Goal: Complete application form: Fill out and submit a form for a specific purpose

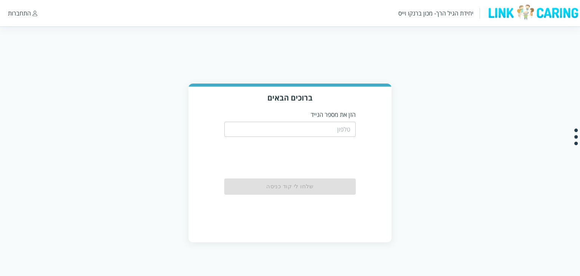
click at [275, 124] on input "tel" at bounding box center [290, 129] width 132 height 15
type input "0587811111"
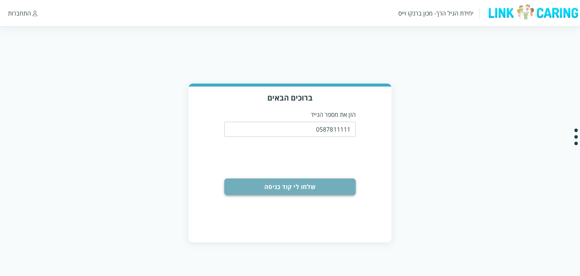
click at [293, 191] on button "שלחו לי קוד כניסה" at bounding box center [290, 186] width 132 height 17
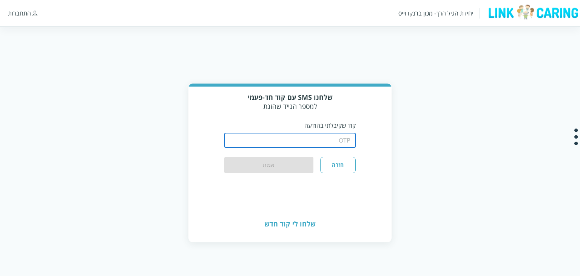
click at [305, 147] on input "string" at bounding box center [290, 139] width 132 height 15
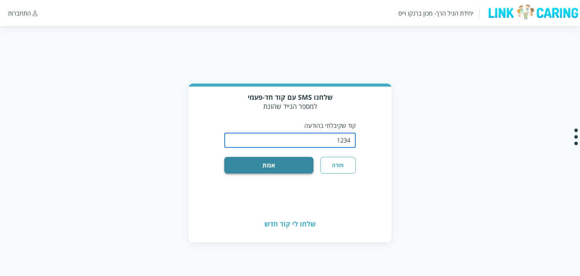
type input "1234"
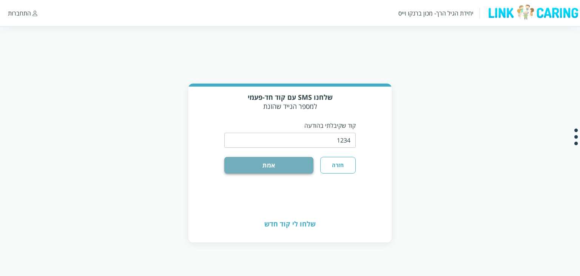
click at [276, 160] on button "אמת" at bounding box center [268, 165] width 89 height 17
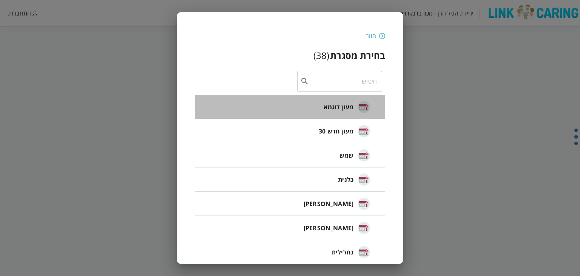
click at [307, 111] on li "מעון דוגמא" at bounding box center [290, 107] width 190 height 24
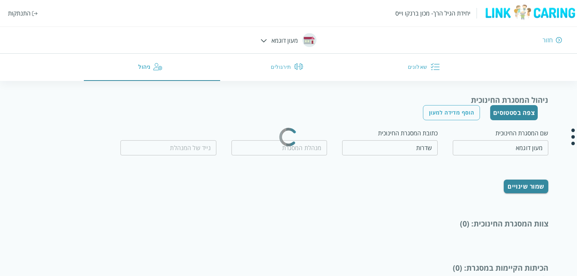
type input "המנהלת שלנו"
type input "0536363636"
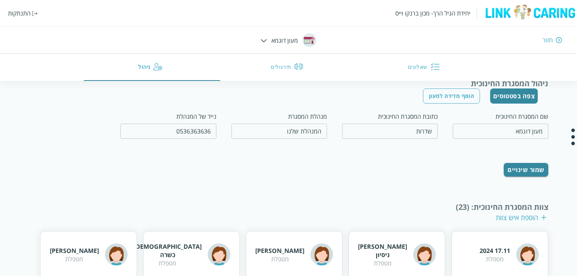
scroll to position [17, 0]
click at [504, 96] on button "צפה בסטטוסים" at bounding box center [514, 95] width 48 height 15
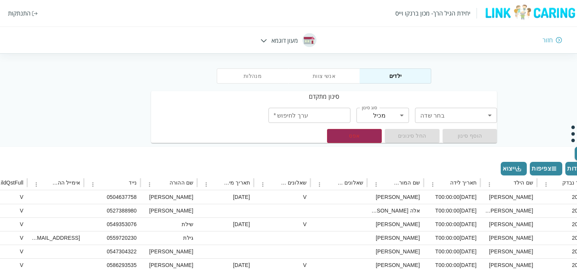
scroll to position [18, 0]
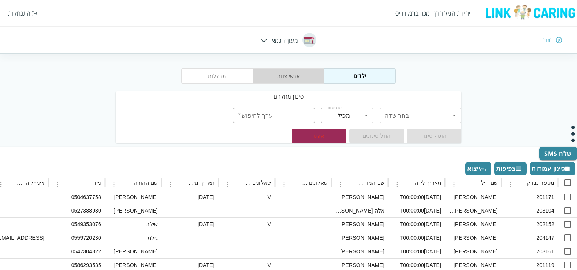
click at [291, 79] on button "אנשי צוות" at bounding box center [289, 75] width 72 height 15
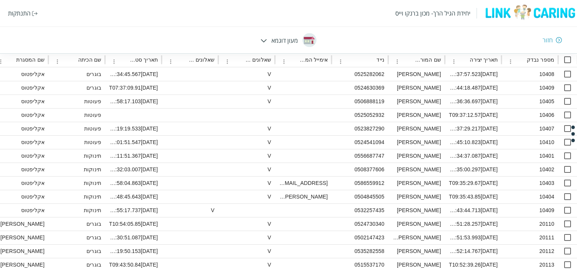
scroll to position [0, 0]
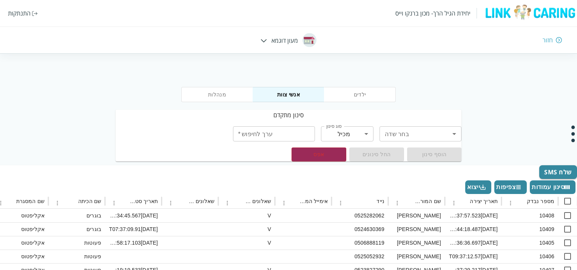
click at [549, 41] on div "חזור" at bounding box center [547, 40] width 10 height 8
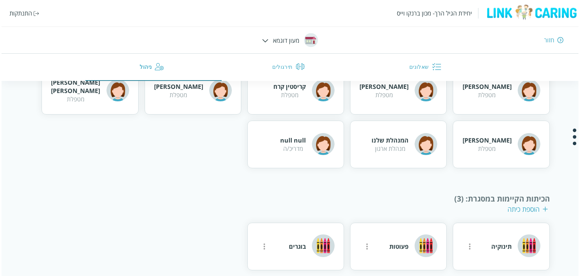
scroll to position [350, 0]
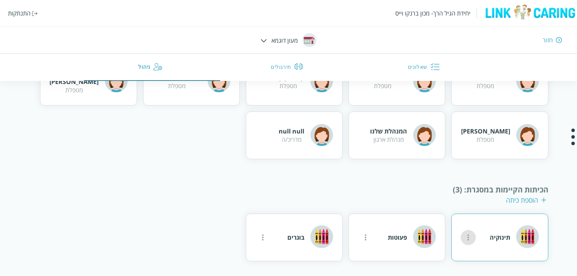
click at [470, 233] on icon "more" at bounding box center [468, 237] width 9 height 9
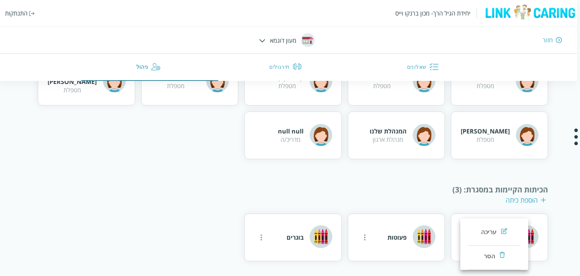
click at [445, 169] on div at bounding box center [290, 138] width 580 height 276
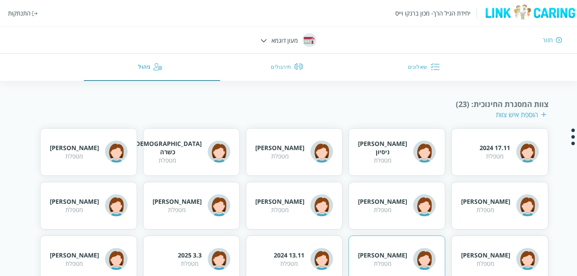
scroll to position [119, 0]
click at [521, 113] on div "הוספת איש צוות" at bounding box center [521, 114] width 51 height 9
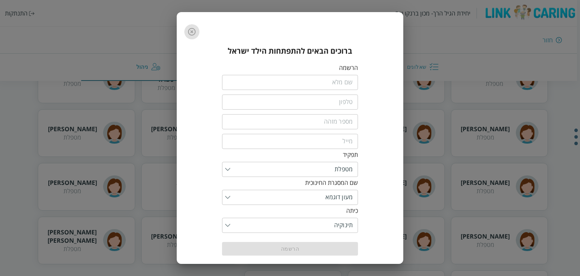
click at [194, 37] on button "button" at bounding box center [191, 31] width 15 height 15
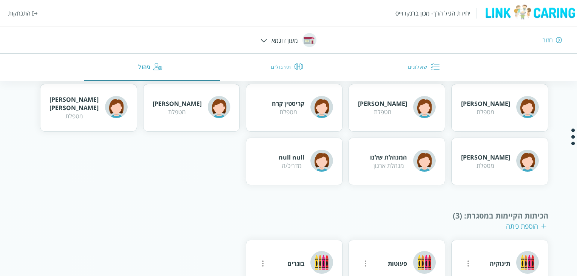
scroll to position [323, 0]
click at [513, 225] on div "הוספת כיתה" at bounding box center [526, 225] width 40 height 9
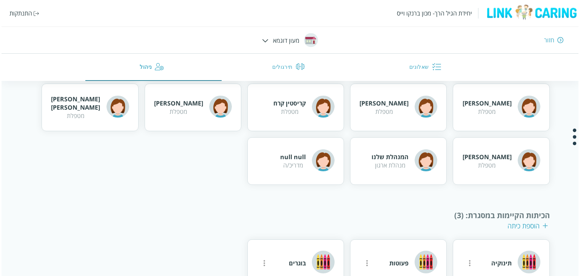
scroll to position [252, 0]
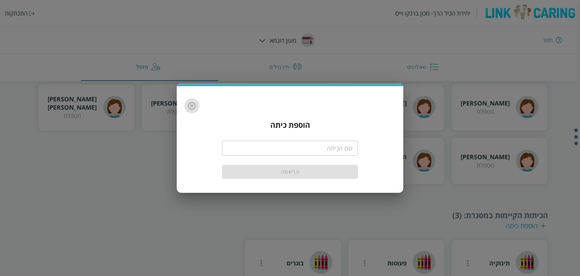
click at [192, 107] on icon "button" at bounding box center [191, 105] width 9 height 9
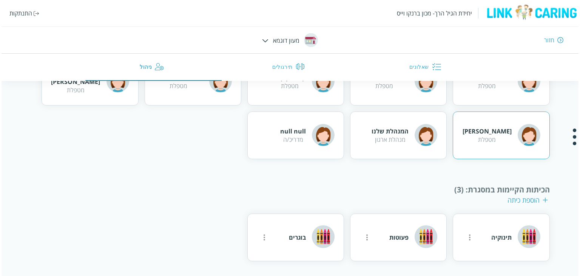
scroll to position [350, 0]
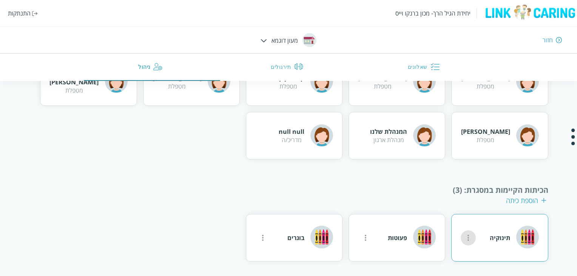
click at [469, 241] on button "more" at bounding box center [468, 237] width 15 height 15
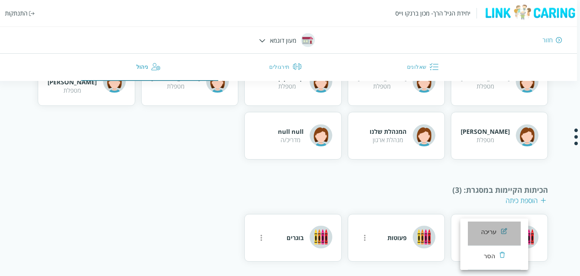
click at [489, 231] on div "עריכה" at bounding box center [489, 231] width 16 height 9
type input "תינוקיה"
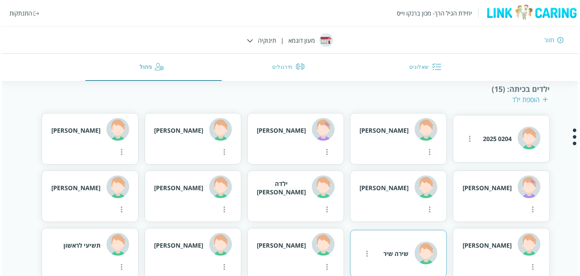
scroll to position [399, 0]
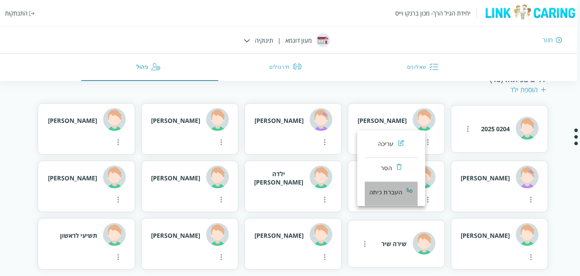
click at [382, 195] on div "העברת כיתה" at bounding box center [385, 192] width 33 height 9
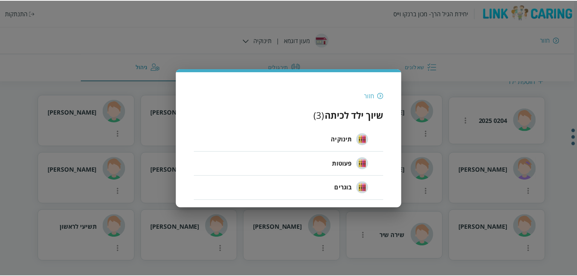
scroll to position [327, 0]
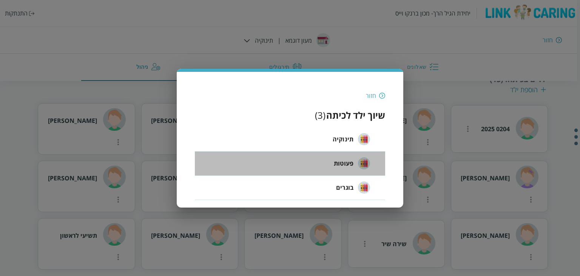
click at [345, 163] on span "פעוטות" at bounding box center [344, 163] width 20 height 9
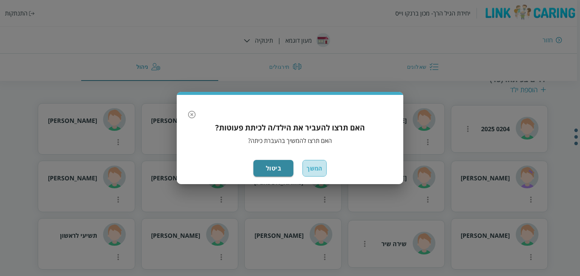
click at [319, 171] on button "המשך" at bounding box center [314, 168] width 24 height 17
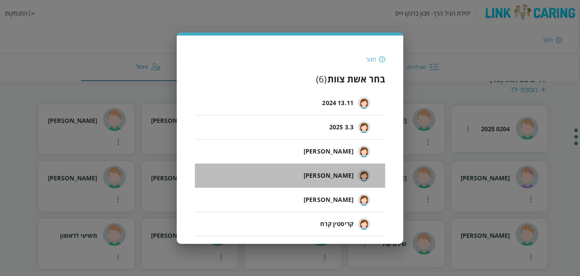
click at [329, 175] on li "[PERSON_NAME]" at bounding box center [290, 175] width 190 height 24
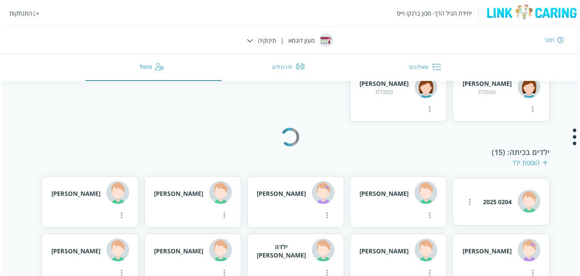
scroll to position [254, 0]
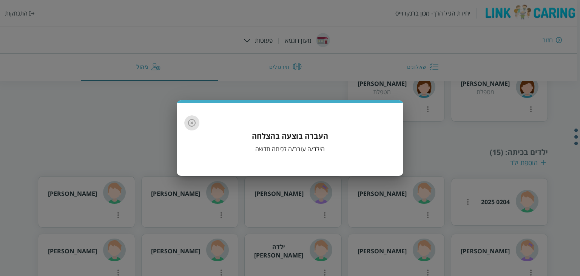
click at [194, 120] on icon "button" at bounding box center [192, 123] width 8 height 8
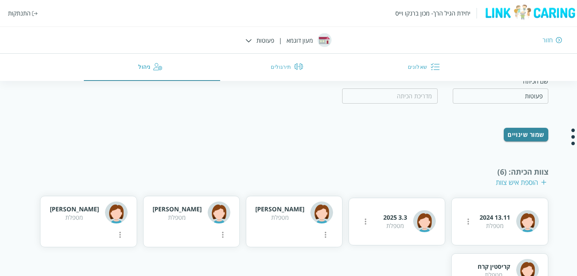
scroll to position [0, 0]
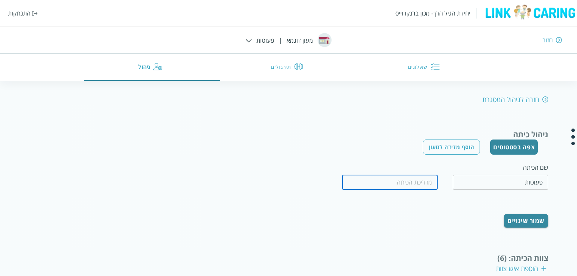
click at [423, 179] on input "text" at bounding box center [390, 181] width 96 height 15
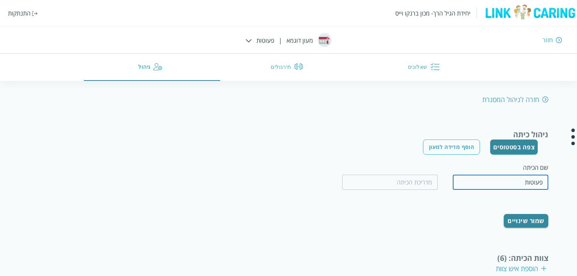
click at [513, 182] on input "פעוטות" at bounding box center [501, 181] width 96 height 15
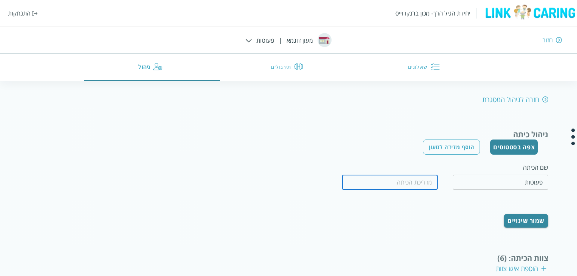
click at [423, 185] on input "text" at bounding box center [390, 181] width 96 height 15
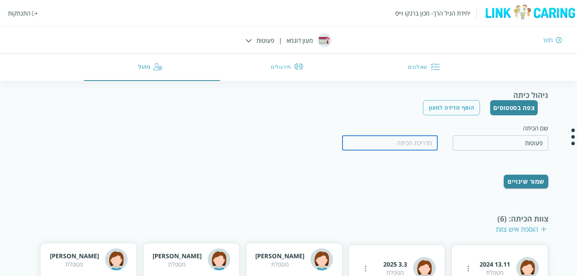
scroll to position [38, 0]
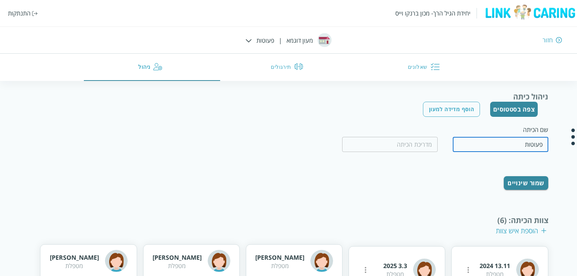
click at [519, 143] on input "פעוטות" at bounding box center [501, 144] width 96 height 15
type input "e"
type input "קטנטנים"
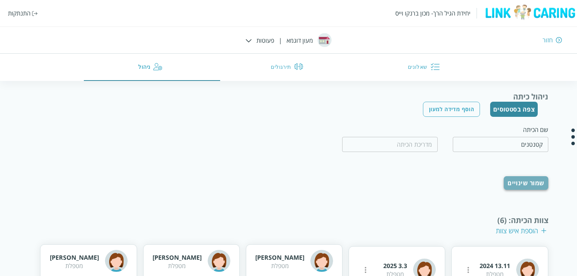
click at [528, 183] on button "שמור שינויים" at bounding box center [526, 183] width 45 height 14
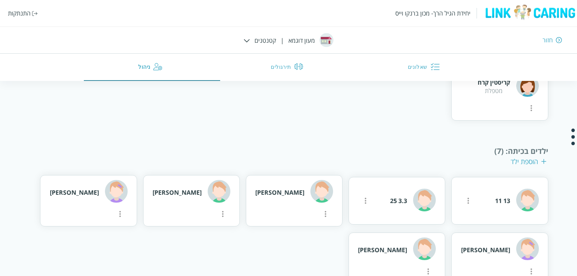
scroll to position [282, 0]
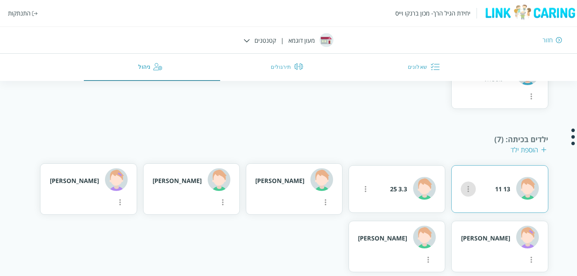
click at [466, 30] on icon "more" at bounding box center [468, 25] width 9 height 9
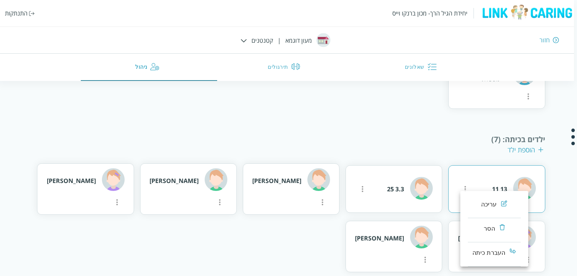
scroll to position [278, 0]
click at [390, 109] on div at bounding box center [290, 138] width 580 height 276
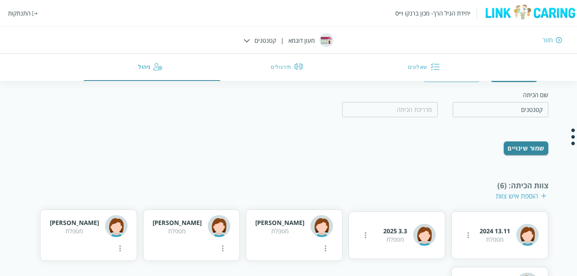
scroll to position [44, 0]
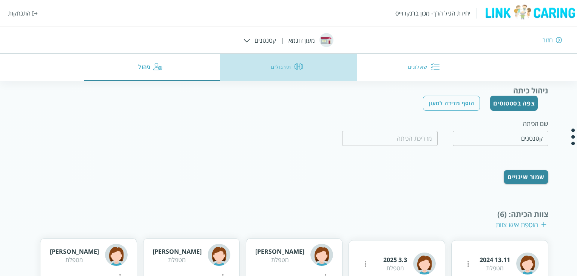
click at [288, 58] on button "תירגולים" at bounding box center [288, 67] width 137 height 27
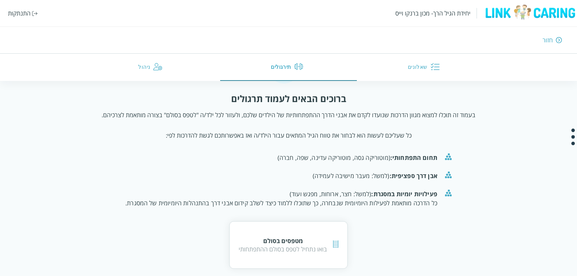
scroll to position [51, 0]
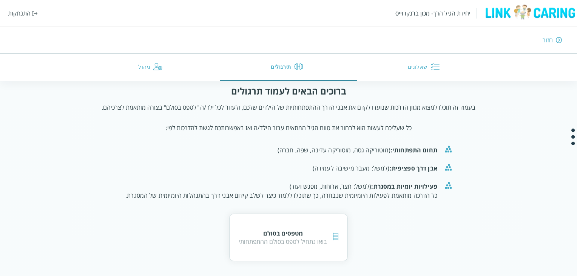
click at [255, 213] on ul "תחום התפתחותי: (מוטוריקה גסה, מוטוריקה עדינה, שפה, חברה) [PERSON_NAME] דרך ספצי…" at bounding box center [288, 175] width 338 height 75
click at [256, 217] on div "מטפסים בסולם בואו נתחיל לטפס בסולם ההתפתחותי" at bounding box center [288, 237] width 119 height 48
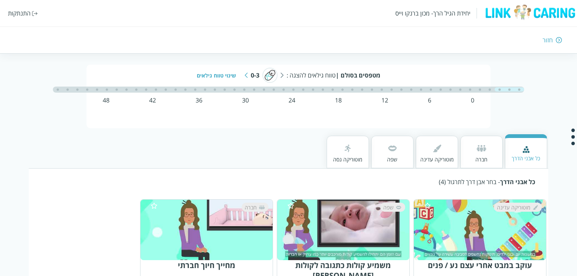
scroll to position [14, 0]
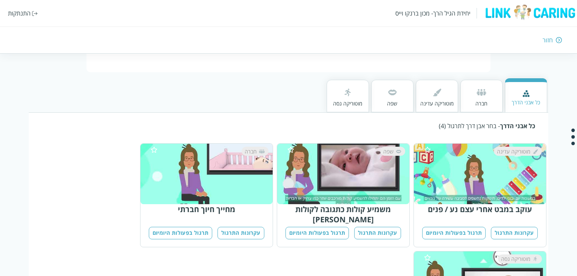
click at [476, 97] on img at bounding box center [481, 92] width 12 height 12
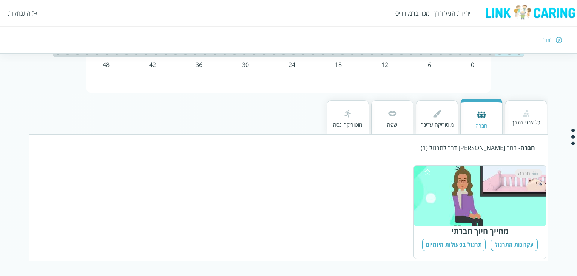
scroll to position [49, 0]
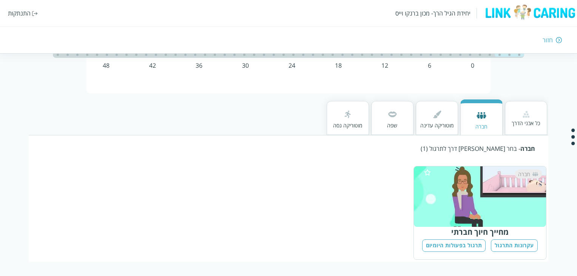
click at [427, 117] on div at bounding box center [436, 115] width 33 height 14
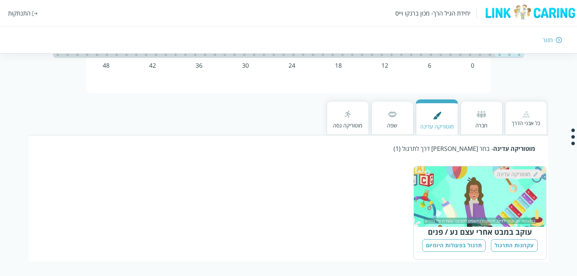
click at [391, 118] on img at bounding box center [392, 114] width 12 height 12
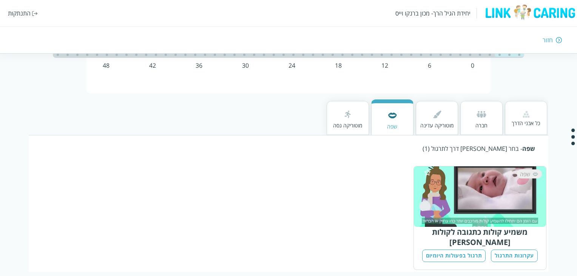
click at [353, 115] on img at bounding box center [348, 114] width 12 height 12
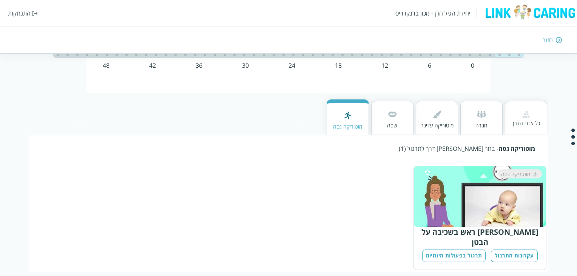
click at [286, 117] on div "כל [PERSON_NAME] הדרך חברה מוטוריקה עדינה שפה מוטוריקה גסה" at bounding box center [288, 114] width 519 height 42
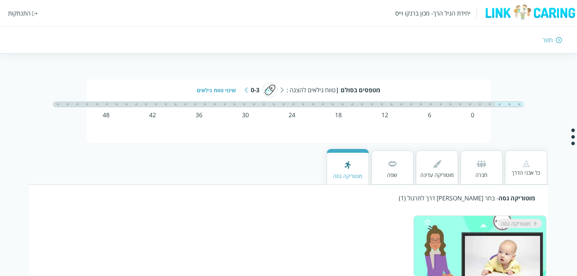
click at [233, 90] on div "שינוי טווח גילאים" at bounding box center [219, 89] width 45 height 7
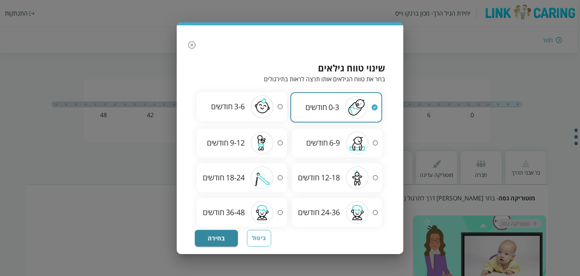
click at [229, 172] on span "18-24" at bounding box center [235, 177] width 19 height 10
radio input "false"
radio input "true"
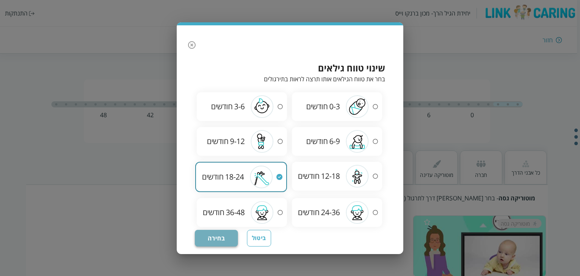
click at [221, 240] on button "בחירה" at bounding box center [216, 238] width 43 height 17
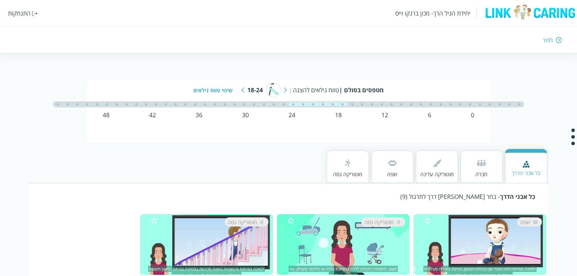
click at [216, 91] on div "שינוי טווח גילאים" at bounding box center [215, 89] width 45 height 7
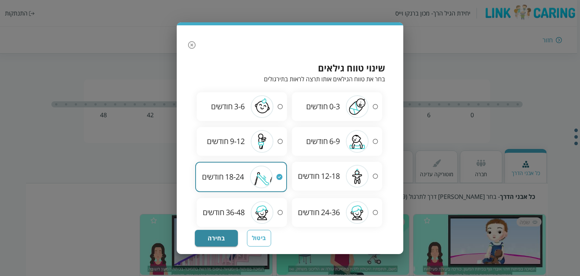
click at [240, 130] on div "9-12 חודשים" at bounding box center [242, 141] width 90 height 23
radio input "true"
radio input "false"
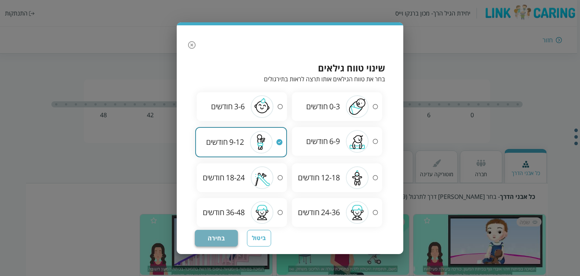
click at [216, 239] on button "בחירה" at bounding box center [216, 238] width 43 height 17
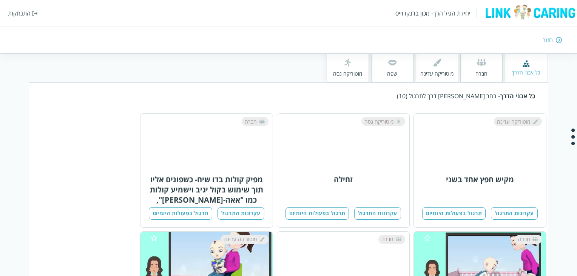
scroll to position [100, 0]
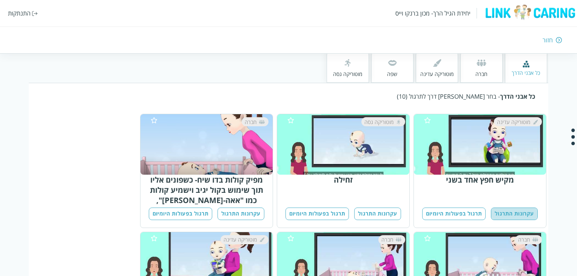
click at [510, 213] on button "עקרונות התרגול" at bounding box center [514, 213] width 47 height 12
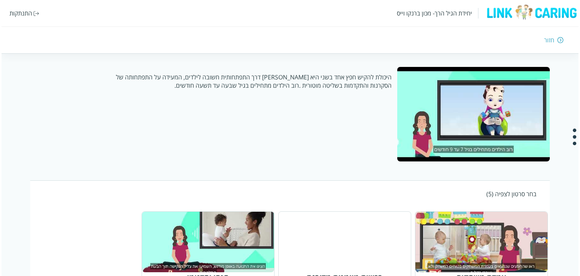
scroll to position [242, 0]
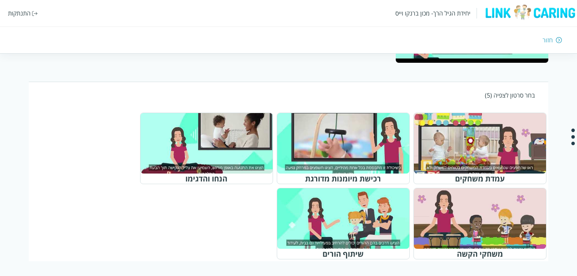
click at [340, 155] on div at bounding box center [346, 143] width 119 height 54
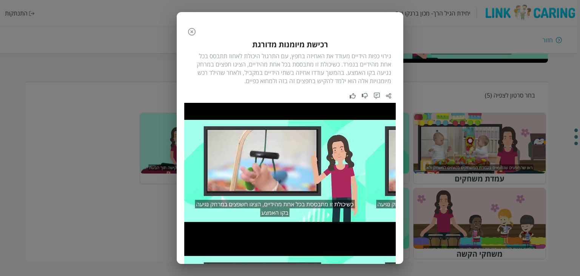
click at [275, 43] on div "רכישת מיומנות מדורגת" at bounding box center [290, 44] width 202 height 10
click at [262, 82] on div "גירוי כפות הידיים מעודד את האחיזה בחפץ, עם התרגול היכולת לאחוז תתבסס בכל אחת מה…" at bounding box center [290, 68] width 202 height 33
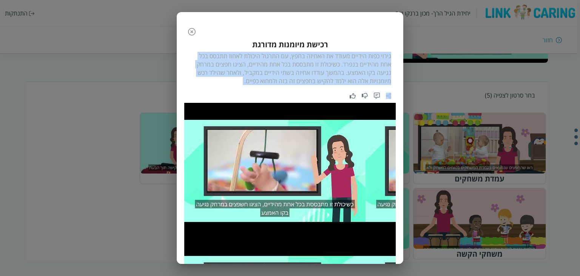
click at [262, 82] on div "גירוי כפות הידיים מעודד את האחיזה בחפץ, עם התרגול היכולת לאחוז תתבסס בכל אחת מה…" at bounding box center [290, 68] width 202 height 33
click at [300, 65] on div "גירוי כפות הידיים מעודד את האחיזה בחפץ, עם התרגול היכולת לאחוז תתבסס בכל אחת מה…" at bounding box center [290, 68] width 202 height 33
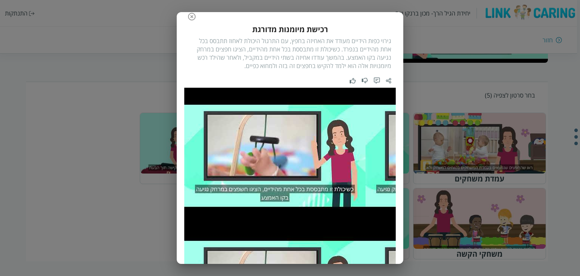
scroll to position [51, 0]
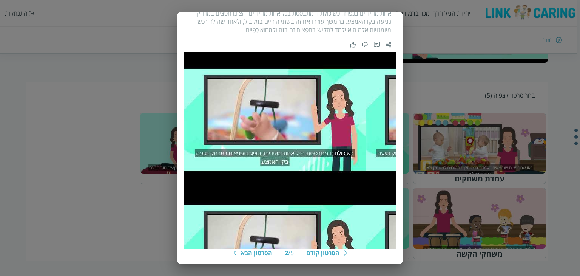
click at [248, 256] on div "הסרטון הבא" at bounding box center [256, 252] width 31 height 8
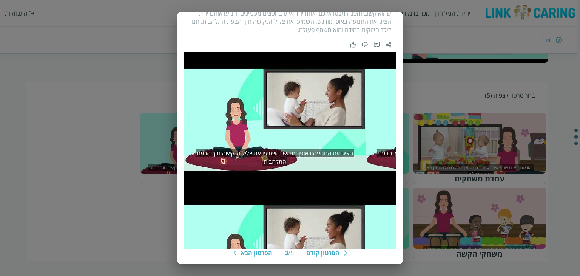
click at [248, 256] on div "הסרטון הבא" at bounding box center [256, 252] width 31 height 8
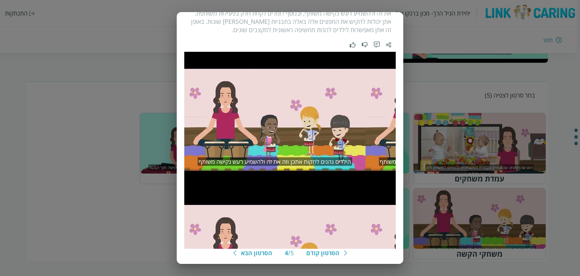
click at [248, 256] on div "הסרטון הבא" at bounding box center [256, 252] width 31 height 8
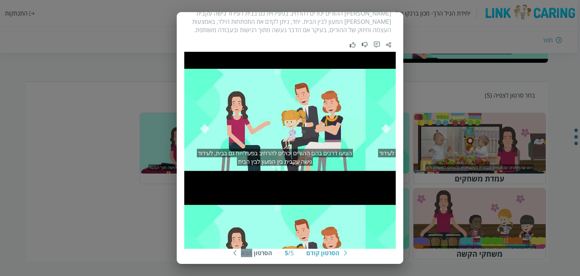
click at [248, 256] on div "הסרטון הבא" at bounding box center [256, 252] width 31 height 8
click at [319, 253] on div "הסרטון קודם" at bounding box center [322, 252] width 33 height 8
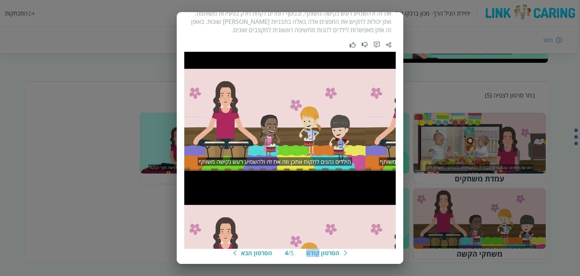
click at [319, 253] on div "הסרטון קודם" at bounding box center [322, 252] width 33 height 8
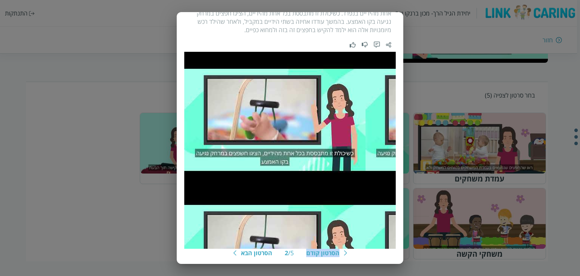
click at [319, 253] on div "הסרטון קודם" at bounding box center [322, 252] width 33 height 8
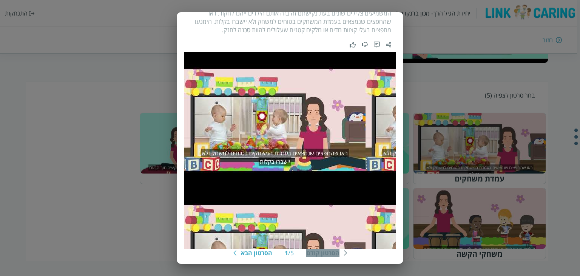
click at [319, 253] on div "הסרטון קודם" at bounding box center [322, 252] width 33 height 8
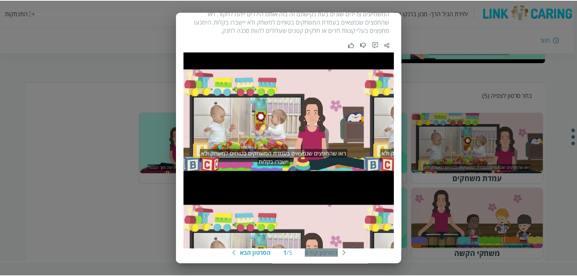
scroll to position [0, 0]
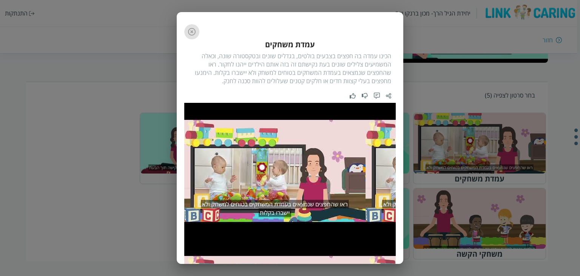
click at [193, 30] on icon "button" at bounding box center [191, 31] width 9 height 9
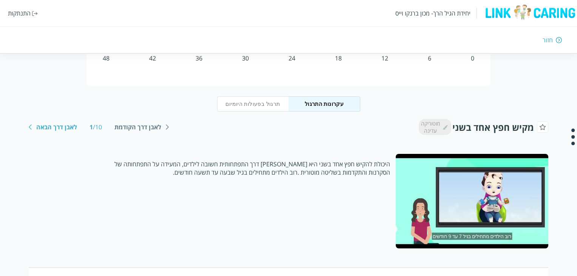
scroll to position [56, 0]
click at [294, 163] on p "היכולת להקיש חפץ אחד בשני היא [PERSON_NAME] דרך התפתחותית חשובה לילדים, המעידה …" at bounding box center [243, 168] width 293 height 17
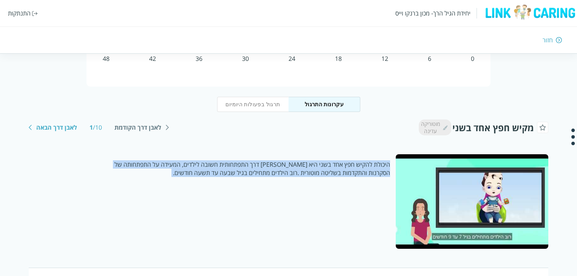
click at [294, 163] on p "היכולת להקיש חפץ אחד בשני היא [PERSON_NAME] דרך התפתחותית חשובה לילדים, המעידה …" at bounding box center [243, 168] width 293 height 17
click at [242, 199] on div "היכולת להקיש חפץ אחד בשני היא [PERSON_NAME] דרך התפתחותית חשובה לילדים, המעידה …" at bounding box center [212, 201] width 367 height 94
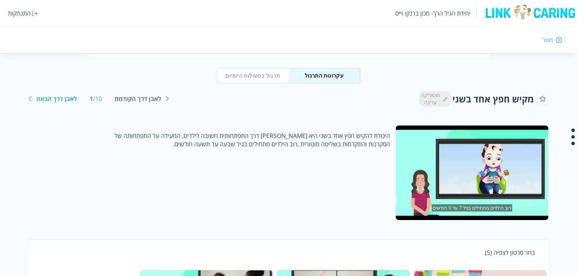
scroll to position [85, 0]
click at [70, 97] on div "לאבן דרך הבאה" at bounding box center [56, 98] width 41 height 8
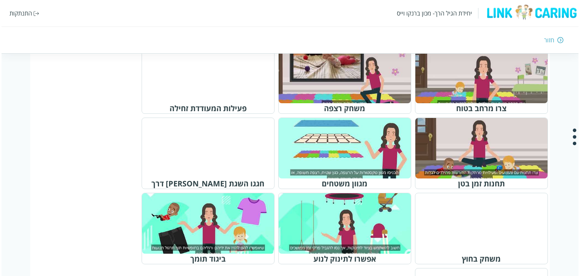
scroll to position [311, 0]
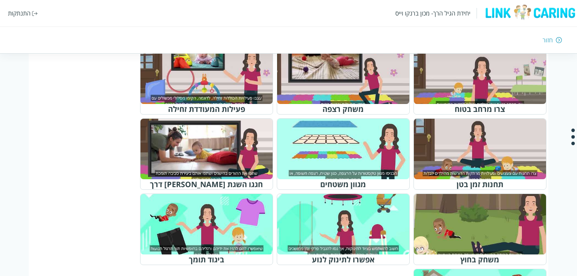
click at [350, 216] on div at bounding box center [346, 224] width 119 height 54
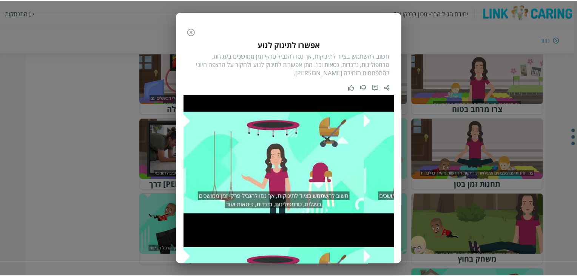
scroll to position [0, 0]
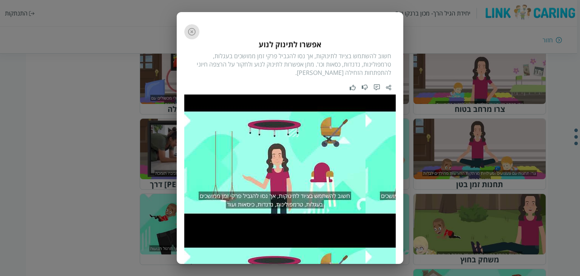
click at [194, 29] on icon "button" at bounding box center [191, 31] width 9 height 9
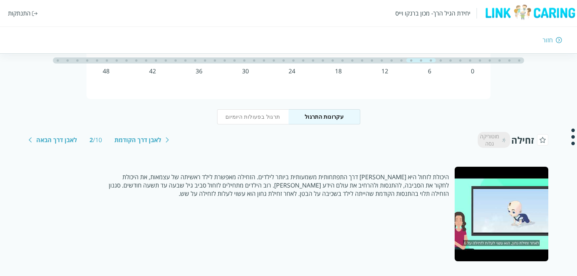
scroll to position [29, 0]
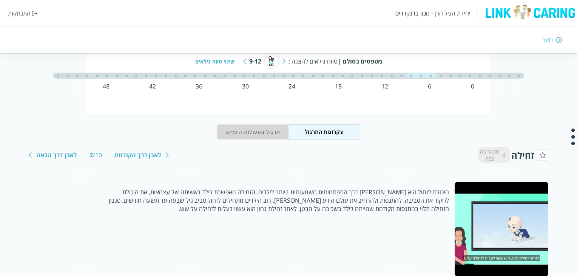
click at [266, 131] on button "תרגול בפעולות היומיום" at bounding box center [253, 131] width 72 height 15
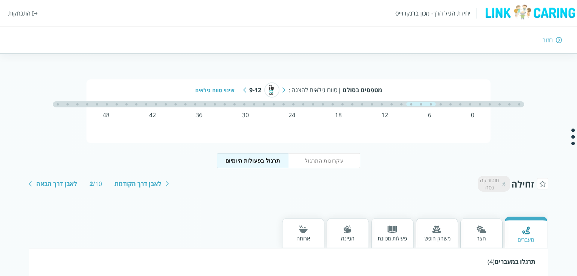
click at [476, 219] on div "חצר" at bounding box center [481, 233] width 42 height 30
click at [433, 236] on div "משחק חופשי" at bounding box center [436, 237] width 27 height 7
click at [396, 237] on div "פעילות מכוונת" at bounding box center [391, 237] width 29 height 7
click at [551, 37] on div "חזור" at bounding box center [547, 40] width 10 height 8
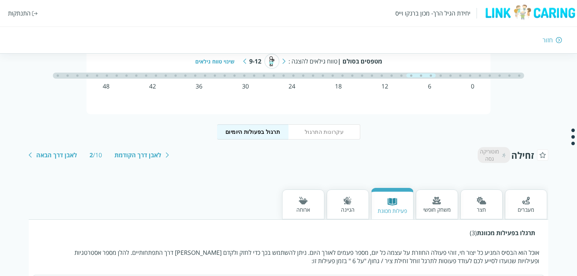
click at [554, 41] on div "חזור" at bounding box center [420, 40] width 283 height 8
click at [545, 38] on div "חזור" at bounding box center [547, 40] width 10 height 8
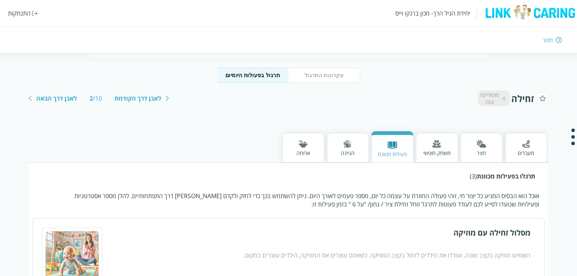
click at [549, 41] on div "חזור" at bounding box center [547, 40] width 10 height 8
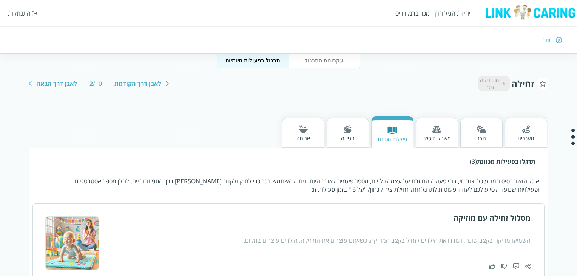
click at [549, 41] on div "חזור" at bounding box center [547, 40] width 10 height 8
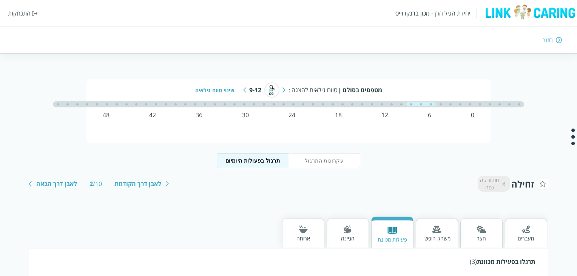
click at [549, 41] on div "חזור" at bounding box center [547, 40] width 10 height 8
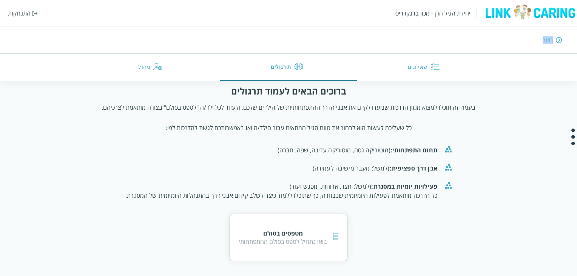
click at [549, 41] on div "חזור" at bounding box center [547, 40] width 10 height 8
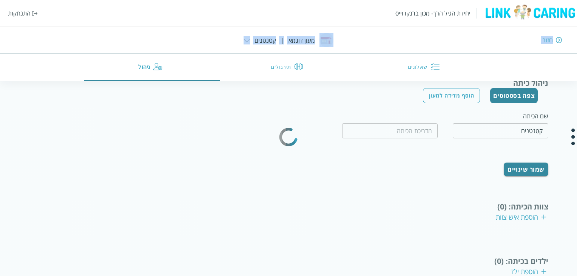
scroll to position [44, 0]
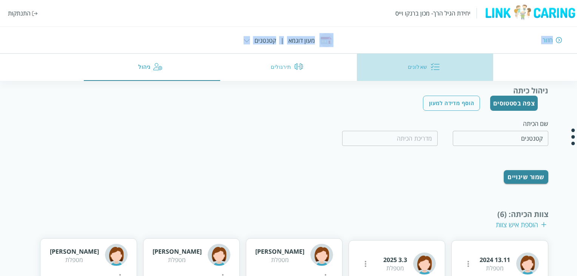
click at [405, 79] on button "שאלונים" at bounding box center [425, 67] width 137 height 27
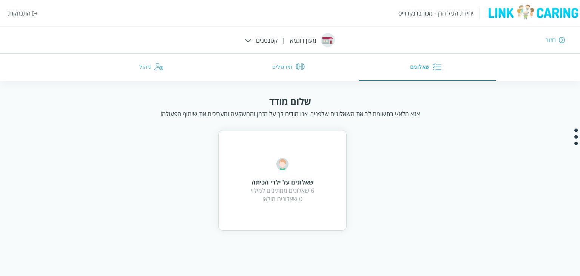
click at [123, 134] on div "שאלונים על ילדי הכיתה 6 שאלונים ממתינים למילוי 0 שאלונים מולאו" at bounding box center [290, 180] width 370 height 100
click at [312, 162] on div "שאלונים על ילדי הכיתה 6 שאלונים ממתינים למילוי 0 שאלונים מולאו" at bounding box center [282, 180] width 63 height 45
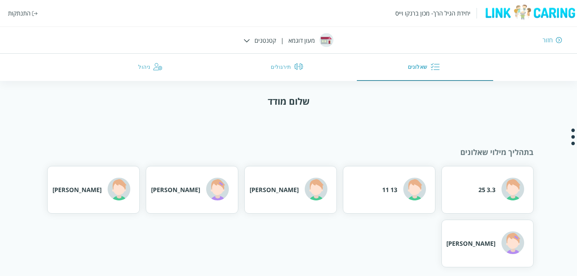
scroll to position [6, 0]
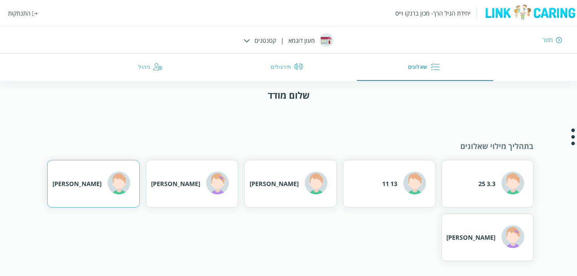
click at [103, 190] on div "[PERSON_NAME]" at bounding box center [91, 183] width 78 height 25
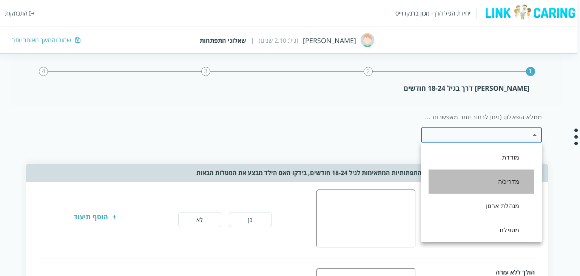
click at [518, 179] on li "מדריכ/ה" at bounding box center [481, 181] width 106 height 24
type input ",46"
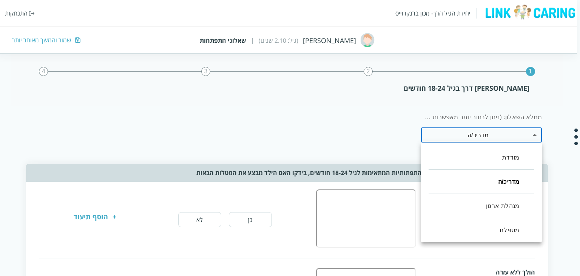
click at [354, 150] on div at bounding box center [290, 138] width 580 height 276
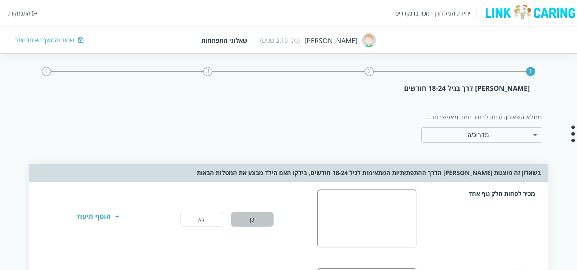
click at [248, 214] on button "כן" at bounding box center [252, 218] width 43 height 15
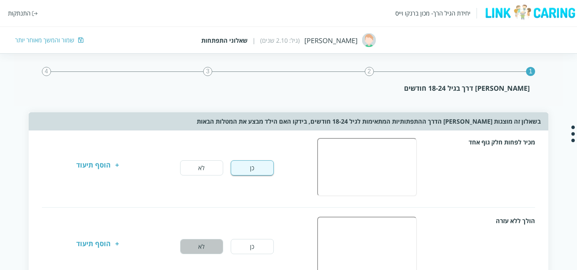
click at [207, 249] on button "לא" at bounding box center [201, 246] width 43 height 15
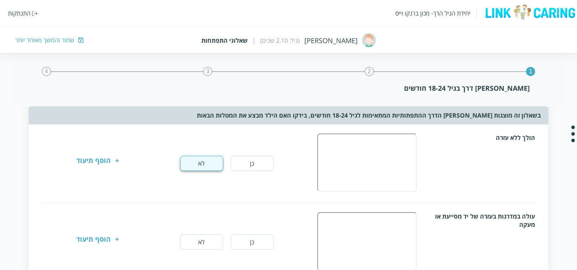
scroll to position [137, 0]
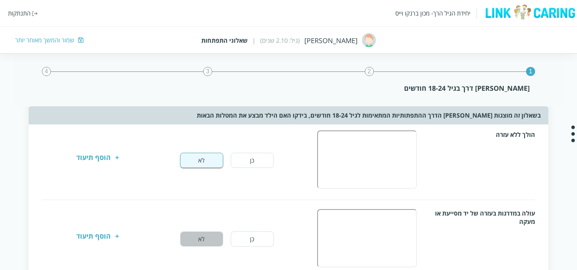
click at [206, 242] on button "לא" at bounding box center [201, 238] width 43 height 15
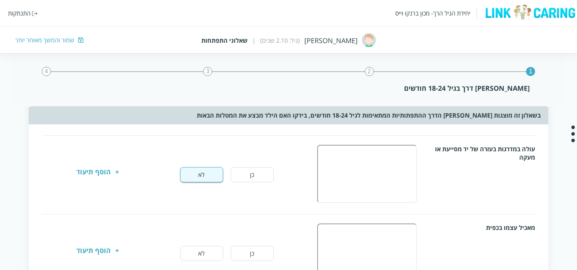
scroll to position [204, 0]
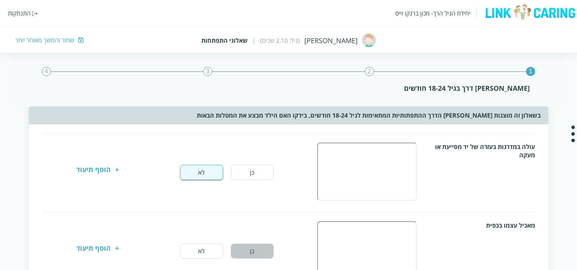
click at [269, 253] on button "כן" at bounding box center [252, 250] width 43 height 15
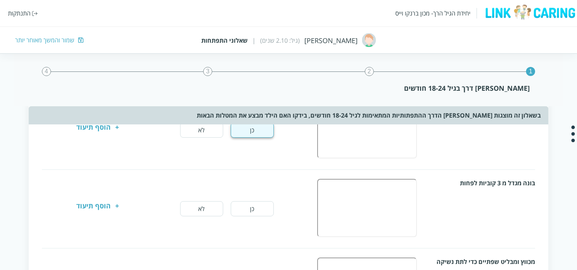
scroll to position [326, 0]
click at [187, 205] on button "לא" at bounding box center [201, 206] width 43 height 15
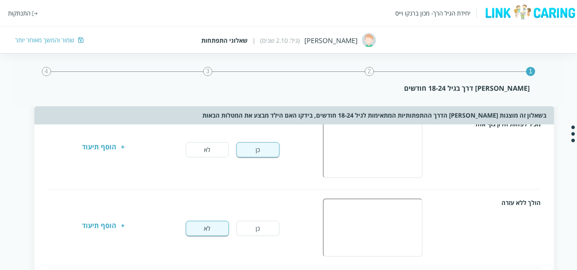
scroll to position [0, -6]
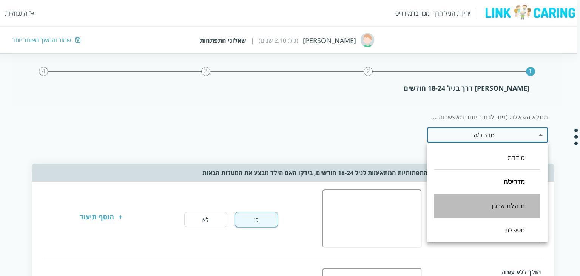
click at [500, 207] on li "מנהלת ארגון" at bounding box center [487, 206] width 106 height 24
type input ",46,9"
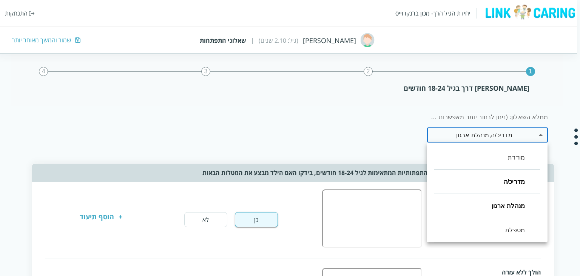
click at [395, 135] on div at bounding box center [290, 138] width 580 height 276
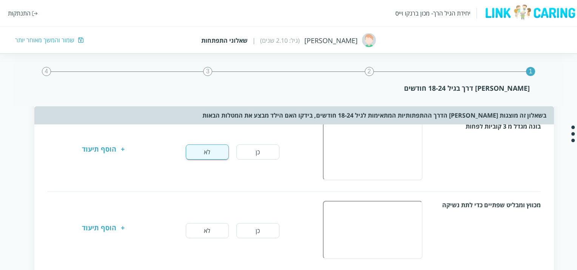
scroll to position [409, -6]
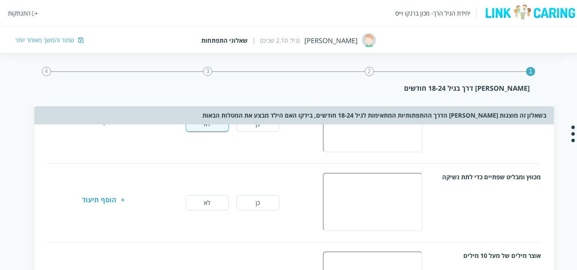
click at [266, 195] on button "כן" at bounding box center [257, 202] width 43 height 15
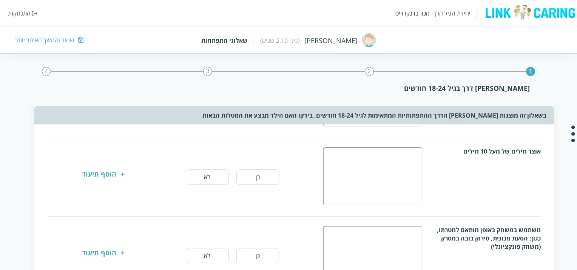
scroll to position [514, -6]
click at [213, 174] on button "לא" at bounding box center [207, 175] width 43 height 15
click at [213, 250] on button "לא" at bounding box center [207, 254] width 43 height 15
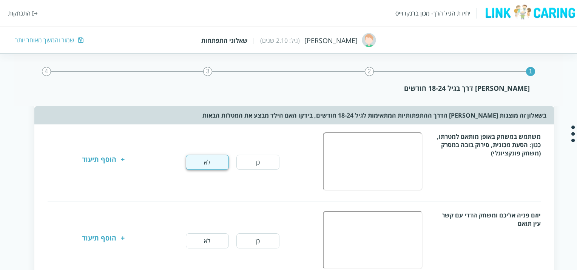
scroll to position [614, -6]
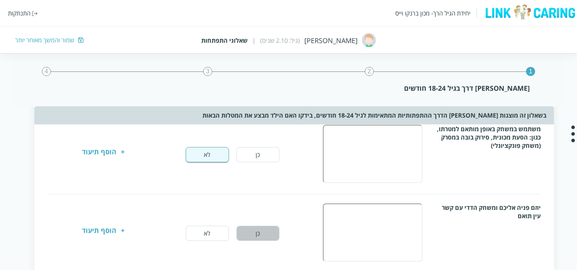
click at [260, 228] on button "כן" at bounding box center [257, 232] width 43 height 15
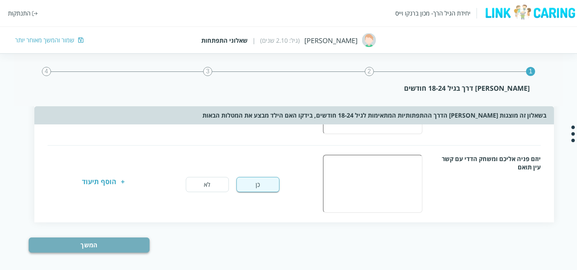
click at [98, 239] on button "המשך" at bounding box center [89, 244] width 121 height 15
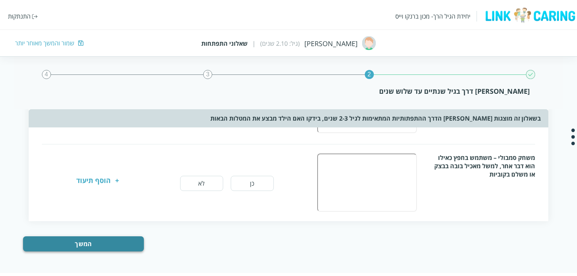
scroll to position [0, 0]
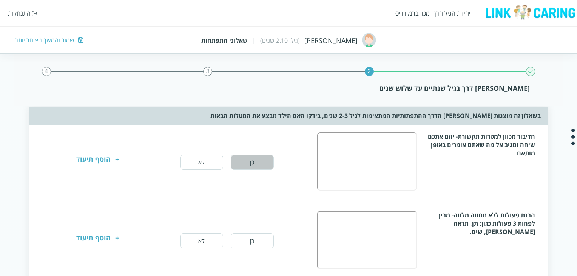
click at [257, 163] on button "כן" at bounding box center [252, 161] width 43 height 15
click at [249, 245] on button "כן" at bounding box center [252, 240] width 43 height 15
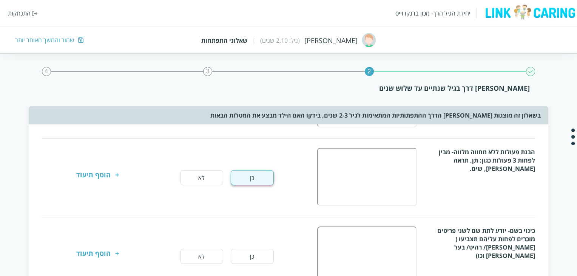
scroll to position [71, 0]
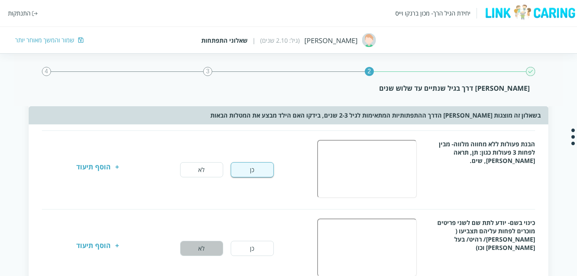
click at [197, 248] on button "לא" at bounding box center [201, 247] width 43 height 15
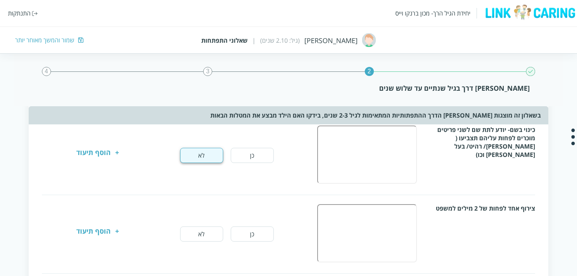
scroll to position [166, 0]
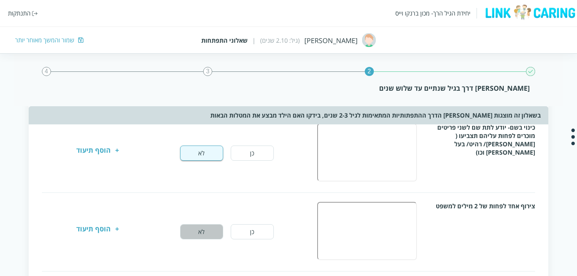
click at [202, 236] on button "לא" at bounding box center [201, 231] width 43 height 15
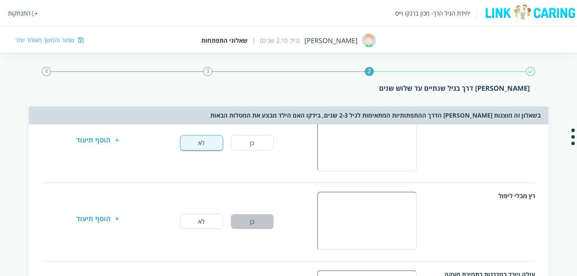
click at [262, 216] on button "כן" at bounding box center [252, 221] width 43 height 15
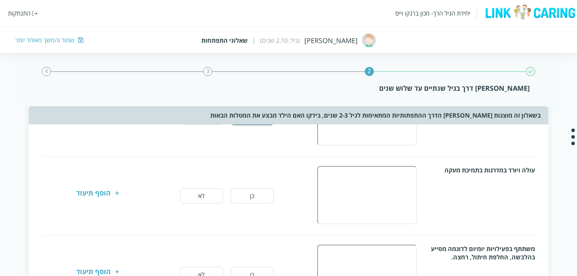
click at [215, 198] on button "לא" at bounding box center [201, 195] width 43 height 15
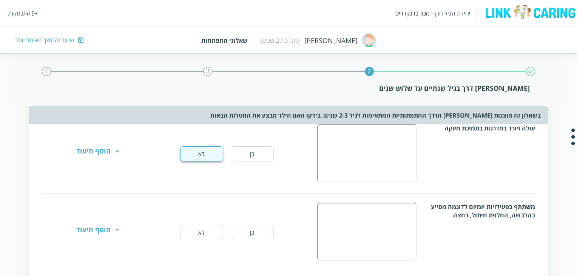
scroll to position [408, 0]
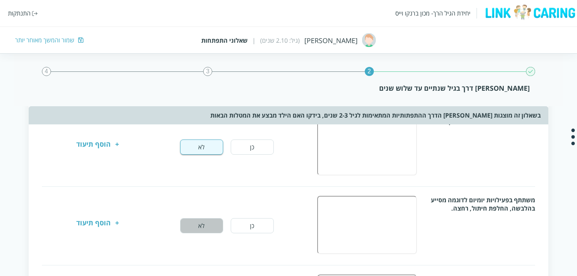
click at [198, 222] on button "לא" at bounding box center [201, 225] width 43 height 15
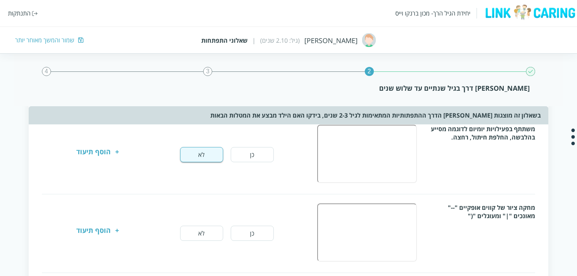
scroll to position [491, 0]
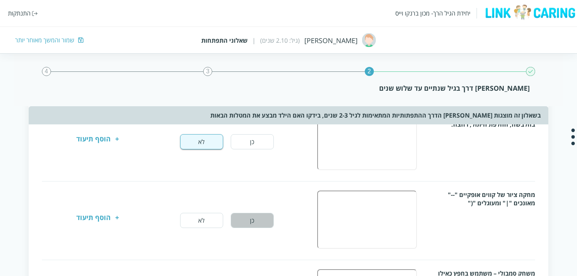
click at [248, 217] on button "כן" at bounding box center [252, 220] width 43 height 15
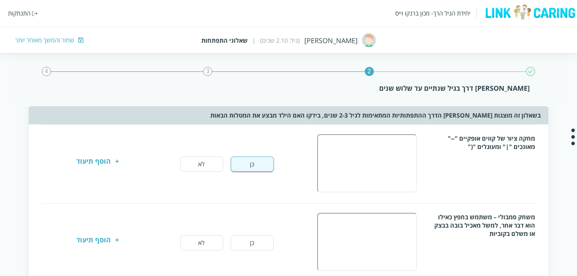
click at [260, 246] on div "משחק סמבולי – משתמש בחפץ כאילו הוא דבר אחר, למשל מאכיל בובה בבצק או משלם בקוביו…" at bounding box center [288, 243] width 493 height 60
click at [261, 235] on button "כן" at bounding box center [252, 242] width 43 height 15
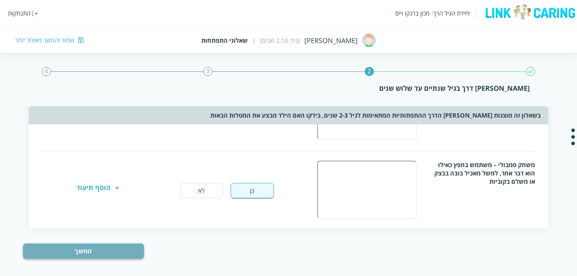
click at [116, 249] on button "המשך" at bounding box center [83, 250] width 121 height 15
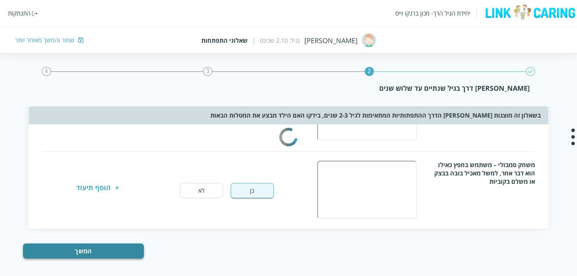
scroll to position [0, 0]
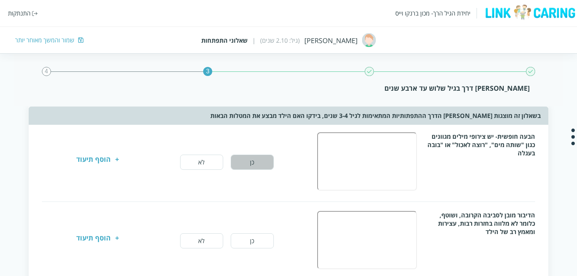
click at [258, 162] on button "כן" at bounding box center [252, 161] width 43 height 15
click at [250, 243] on button "כן" at bounding box center [252, 240] width 43 height 15
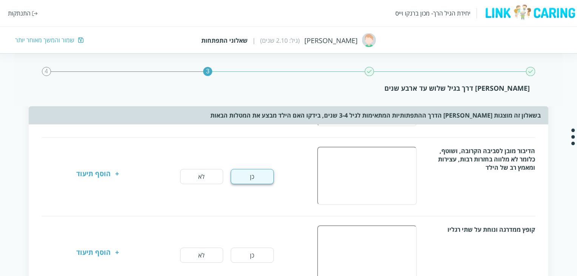
scroll to position [68, 0]
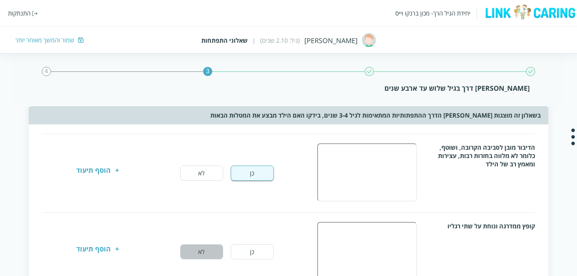
click at [206, 255] on button "לא" at bounding box center [201, 251] width 43 height 15
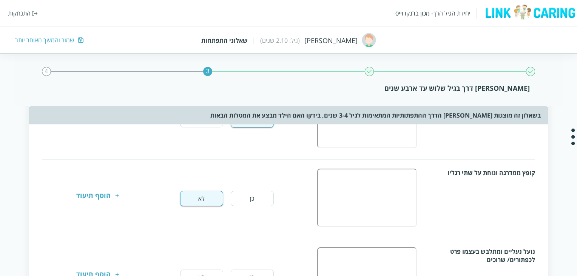
scroll to position [130, 0]
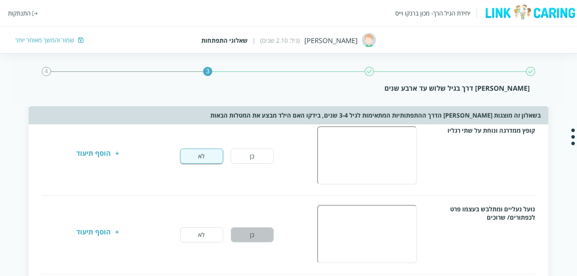
click at [245, 234] on button "כן" at bounding box center [252, 234] width 43 height 15
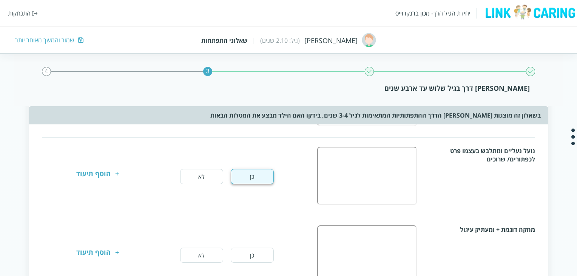
scroll to position [222, 0]
click at [213, 248] on button "לא" at bounding box center [201, 254] width 43 height 15
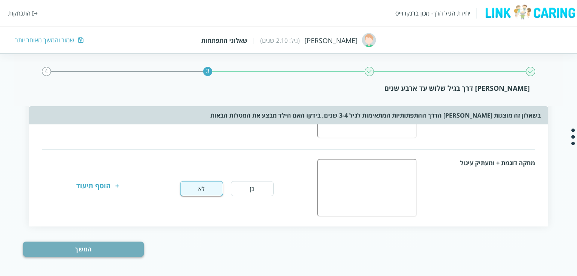
click at [97, 249] on button "המשך" at bounding box center [83, 248] width 121 height 15
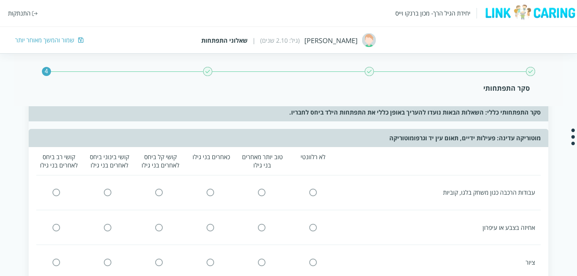
scroll to position [0, 0]
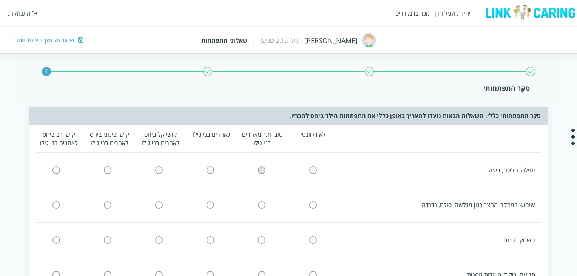
click at [263, 168] on input "radio" at bounding box center [261, 170] width 7 height 8
click at [213, 203] on input "radio" at bounding box center [210, 205] width 7 height 8
click at [160, 239] on input "radio" at bounding box center [159, 240] width 7 height 8
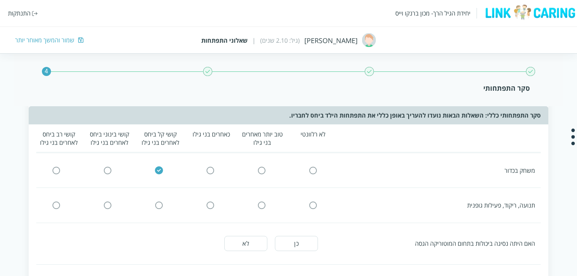
scroll to position [71, 0]
click at [213, 202] on input "radio" at bounding box center [210, 204] width 7 height 8
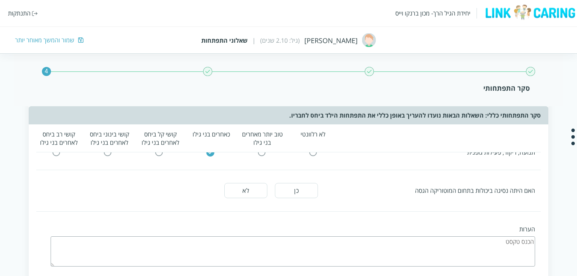
scroll to position [125, 0]
click at [290, 185] on button "כן" at bounding box center [296, 187] width 43 height 15
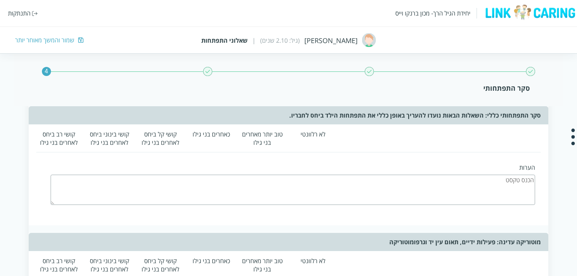
scroll to position [188, 0]
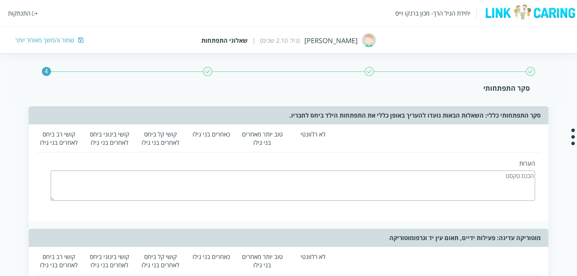
click at [353, 185] on textarea at bounding box center [293, 185] width 484 height 30
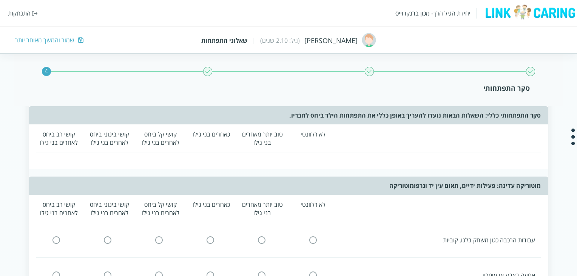
scroll to position [245, 0]
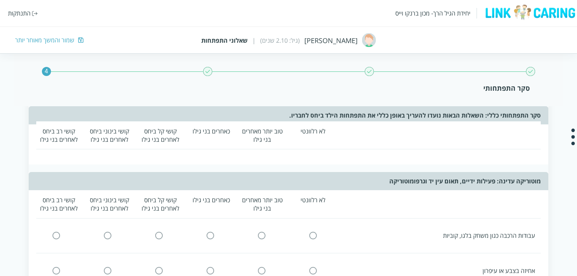
type textarea "'[PERSON_NAME] דג"
click at [316, 231] on input "radio" at bounding box center [313, 235] width 7 height 8
click input "radio" at bounding box center [210, 235] width 7 height 8
click input "radio" at bounding box center [107, 235] width 7 height 8
click input "radio" at bounding box center [313, 270] width 7 height 8
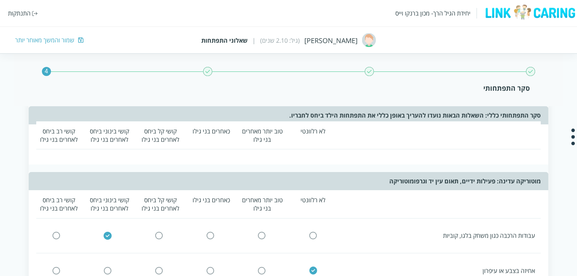
click input "radio" at bounding box center [210, 270] width 7 height 8
click input "radio" at bounding box center [107, 270] width 7 height 8
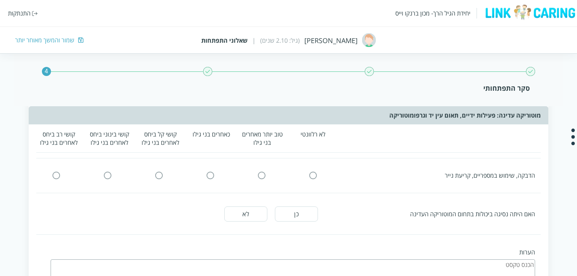
click input "radio" at bounding box center [210, 141] width 7 height 8
click input "radio" at bounding box center [107, 141] width 7 height 8
click input "radio" at bounding box center [313, 175] width 7 height 8
click at [310, 218] on div "האם היתה נסיגה ביכולות בתחום המוטוריקה העדינה כן לא" at bounding box center [288, 213] width 504 height 26
click at [308, 212] on button "כן" at bounding box center [296, 213] width 43 height 15
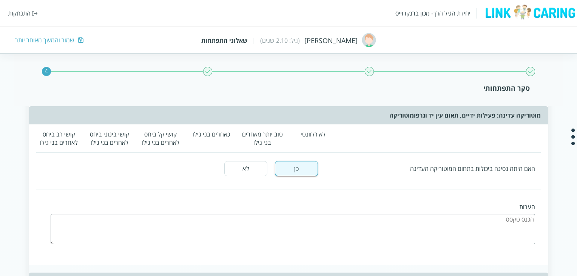
scroll to position [464, 0]
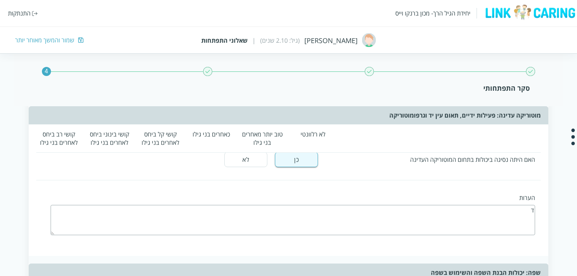
click at [370, 223] on textarea "ד" at bounding box center [293, 220] width 484 height 30
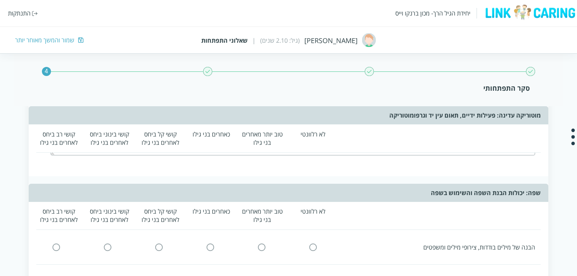
scroll to position [544, 0]
type textarea "דגדג"
click at [314, 242] on input "radio" at bounding box center [313, 246] width 7 height 8
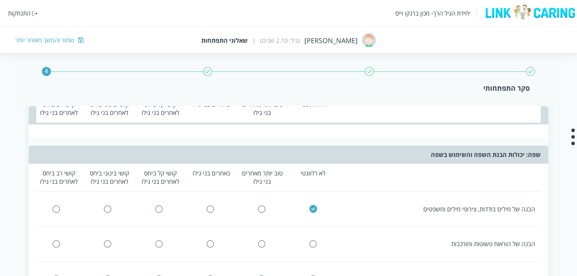
scroll to position [584, 0]
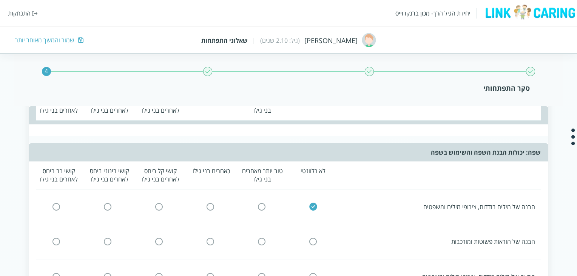
click at [262, 238] on input "radio" at bounding box center [261, 241] width 7 height 8
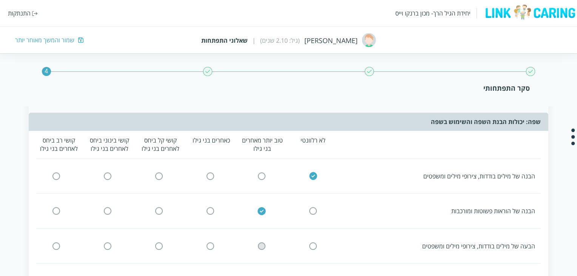
click at [262, 242] on input "radio" at bounding box center [261, 246] width 7 height 8
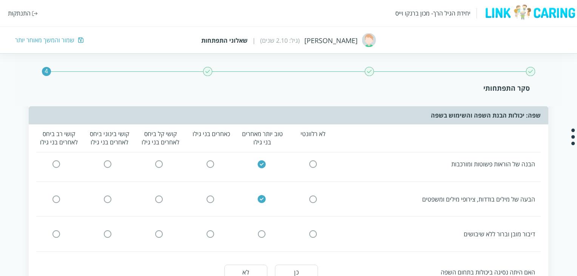
scroll to position [662, 0]
click at [211, 228] on input "radio" at bounding box center [210, 232] width 7 height 8
click at [253, 268] on button "לא" at bounding box center [245, 270] width 43 height 15
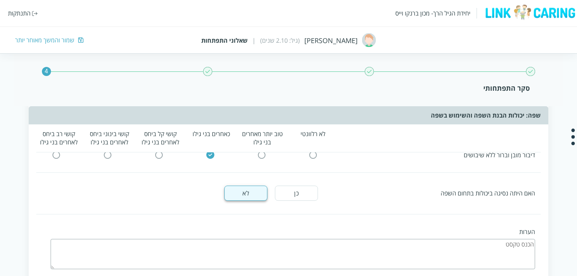
scroll to position [741, 0]
click at [302, 241] on textarea "/" at bounding box center [293, 252] width 484 height 30
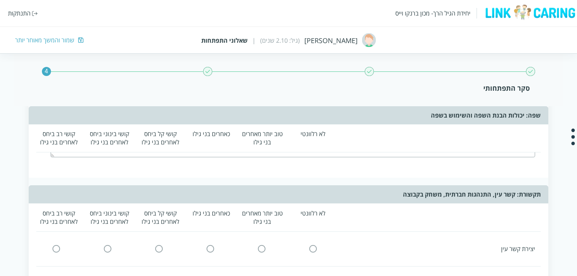
scroll to position [852, 0]
type textarea "/'/"
click at [315, 244] on input "radio" at bounding box center [313, 248] width 7 height 8
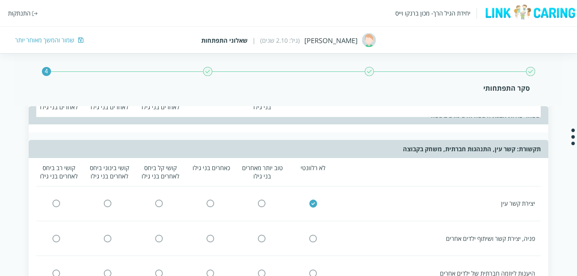
scroll to position [900, 0]
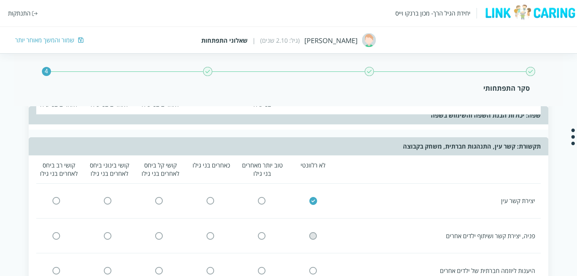
click at [315, 231] on input "radio" at bounding box center [313, 235] width 7 height 8
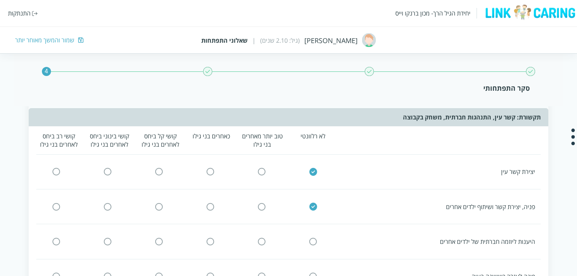
scroll to position [930, 0]
click input "radio" at bounding box center [210, 205] width 7 height 8
click input "radio" at bounding box center [107, 205] width 7 height 8
click input "radio" at bounding box center [313, 240] width 7 height 8
click input "radio" at bounding box center [210, 240] width 7 height 8
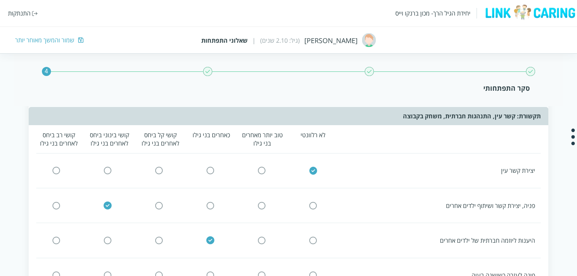
click input "radio" at bounding box center [107, 240] width 7 height 8
click input "radio" at bounding box center [313, 275] width 7 height 8
click input "radio" at bounding box center [210, 275] width 7 height 8
click input "radio" at bounding box center [107, 275] width 7 height 8
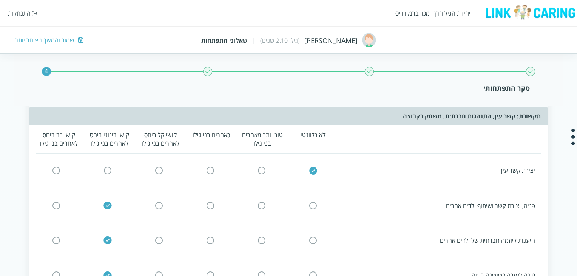
scroll to position [1265, 0]
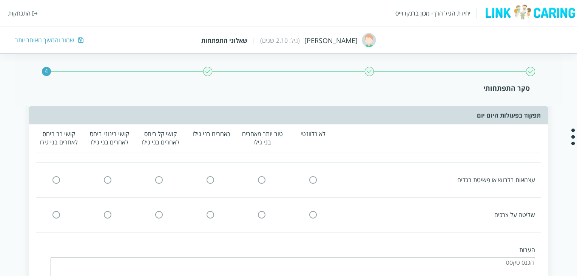
click input "radio" at bounding box center [210, 145] width 7 height 8
click input "radio" at bounding box center [107, 145] width 7 height 8
click input "radio" at bounding box center [313, 180] width 7 height 8
click input "radio" at bounding box center [210, 180] width 7 height 8
click input "radio" at bounding box center [107, 180] width 7 height 8
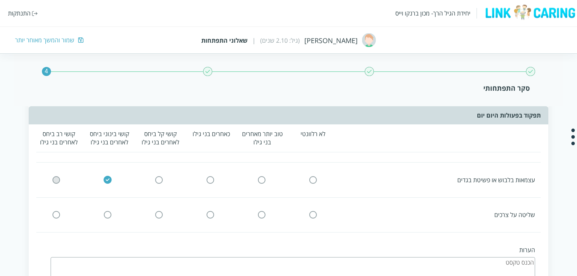
click input "radio" at bounding box center [313, 215] width 7 height 8
click input "radio" at bounding box center [210, 215] width 7 height 8
click input "radio" at bounding box center [107, 215] width 7 height 8
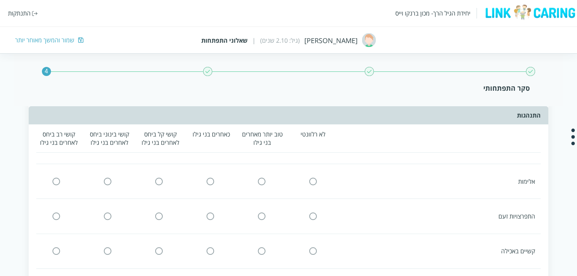
click input "radio" at bounding box center [210, 146] width 7 height 8
click input "radio" at bounding box center [107, 146] width 7 height 8
click input "radio" at bounding box center [313, 181] width 7 height 8
click input "radio" at bounding box center [210, 181] width 7 height 8
click input "radio" at bounding box center [107, 181] width 7 height 8
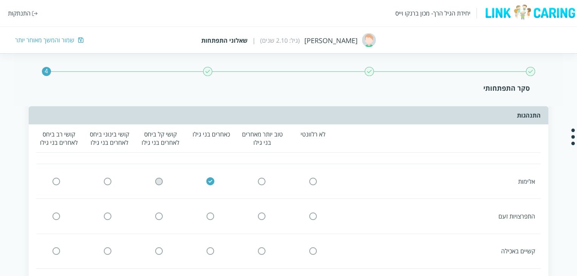
click input "radio" at bounding box center [313, 216] width 7 height 8
click input "radio" at bounding box center [210, 216] width 7 height 8
click input "radio" at bounding box center [107, 216] width 7 height 8
click input "radio" at bounding box center [313, 251] width 7 height 8
click input "radio" at bounding box center [210, 251] width 7 height 8
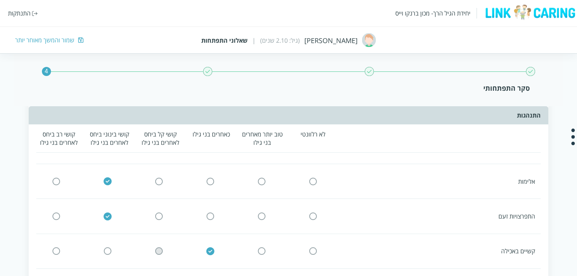
click input "radio" at bounding box center [107, 251] width 7 height 8
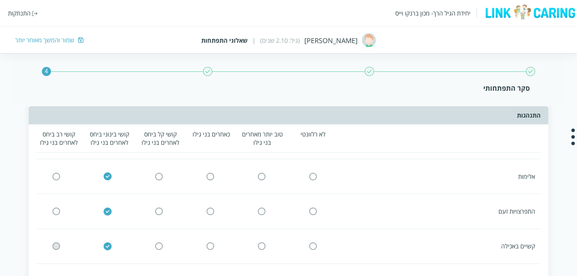
click input "radio" at bounding box center [210, 281] width 7 height 8
click input "radio" at bounding box center [107, 281] width 7 height 8
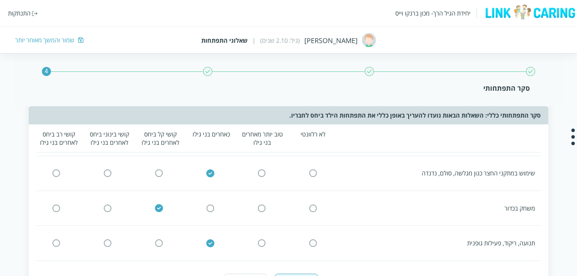
click input "radio" at bounding box center [210, 138] width 7 height 8
click input "radio" at bounding box center [107, 138] width 7 height 8
click input "radio" at bounding box center [313, 173] width 7 height 8
click input "radio" at bounding box center [210, 173] width 7 height 8
click input "radio" at bounding box center [107, 173] width 7 height 8
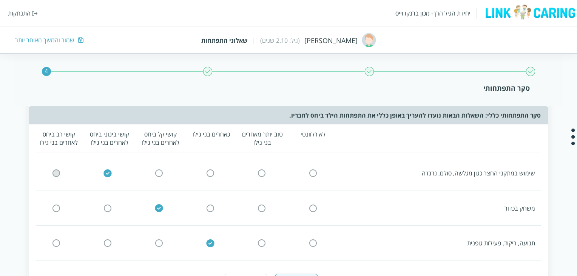
click input "radio" at bounding box center [313, 208] width 7 height 8
click input "radio" at bounding box center [210, 208] width 7 height 8
click input "radio" at bounding box center [107, 208] width 7 height 8
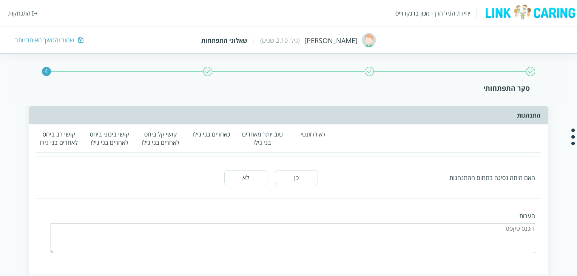
scroll to position [1644, 0]
click at [306, 169] on button "כן" at bounding box center [296, 176] width 43 height 15
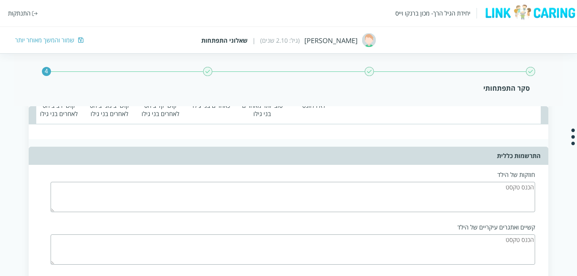
scroll to position [1778, 0]
click at [290, 183] on textarea "ד" at bounding box center [293, 197] width 484 height 30
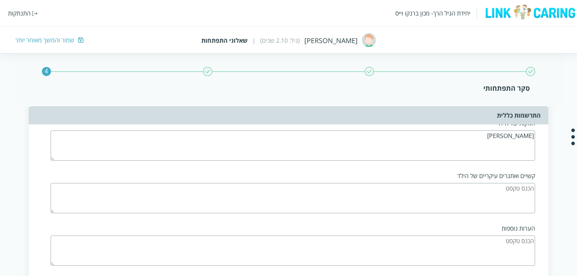
scroll to position [1830, 0]
type textarea "[PERSON_NAME]"
click at [361, 187] on textarea at bounding box center [293, 198] width 484 height 30
type textarea "[PERSON_NAME]"
click at [375, 235] on textarea "ד" at bounding box center [293, 250] width 484 height 30
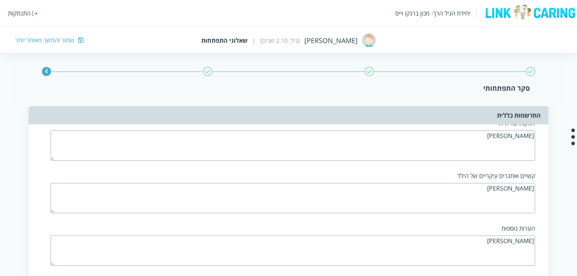
scroll to position [1881, 0]
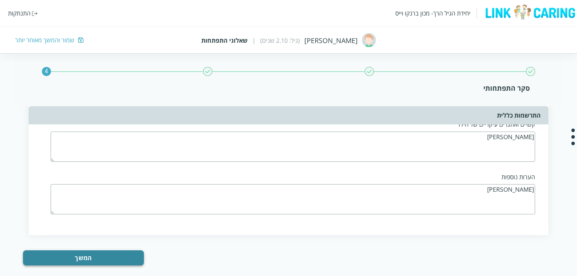
type textarea "[PERSON_NAME]"
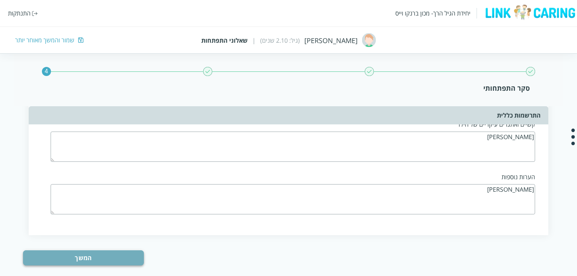
click at [112, 250] on button "המשך" at bounding box center [83, 257] width 121 height 15
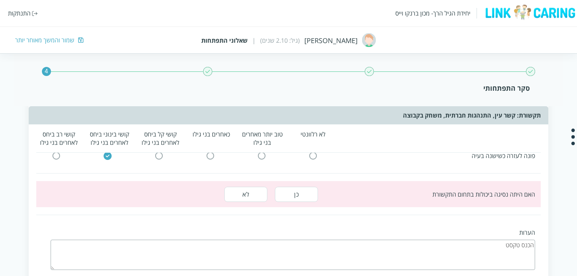
scroll to position [1049, 0]
click at [297, 189] on button "כן" at bounding box center [296, 194] width 43 height 15
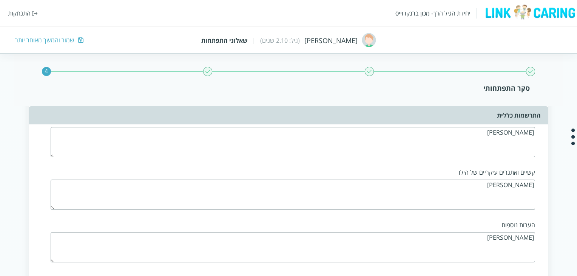
scroll to position [1881, 0]
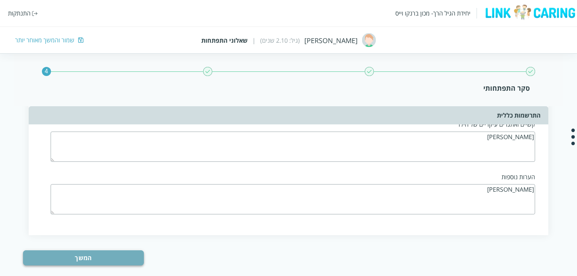
click at [120, 254] on button "המשך" at bounding box center [83, 257] width 121 height 15
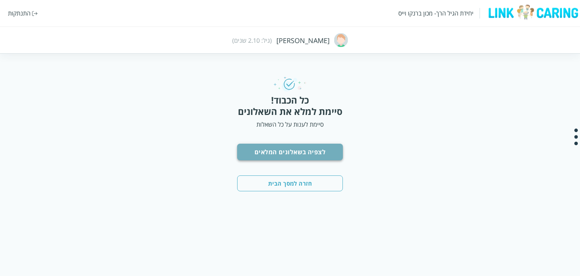
click at [294, 148] on button "לצפיה בשאלונים המלאים" at bounding box center [290, 151] width 106 height 17
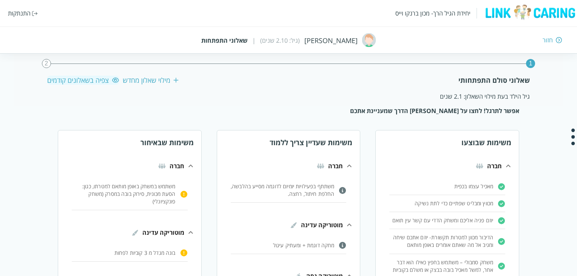
click at [504, 165] on icon at bounding box center [508, 165] width 9 height 9
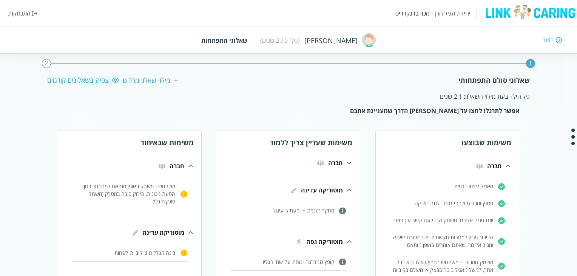
click at [504, 168] on icon at bounding box center [508, 165] width 9 height 9
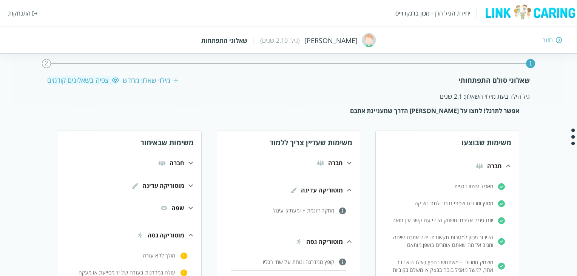
scroll to position [90, 0]
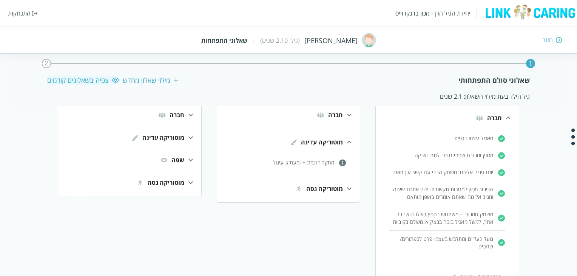
scroll to position [48, 0]
click at [504, 273] on icon at bounding box center [508, 277] width 9 height 9
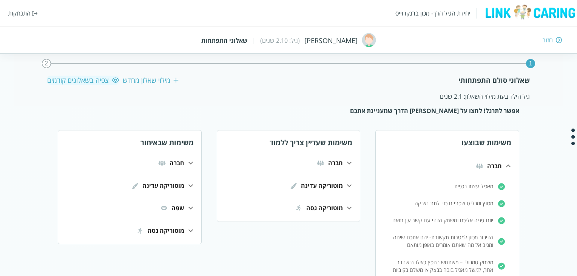
click at [507, 165] on icon at bounding box center [508, 165] width 5 height 3
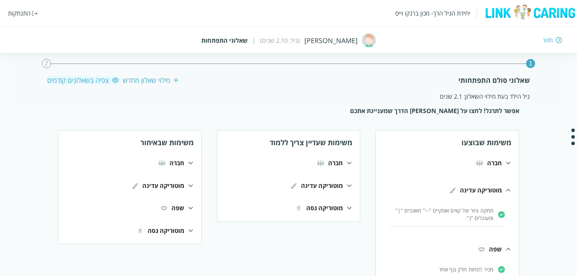
click at [509, 193] on icon at bounding box center [508, 189] width 9 height 9
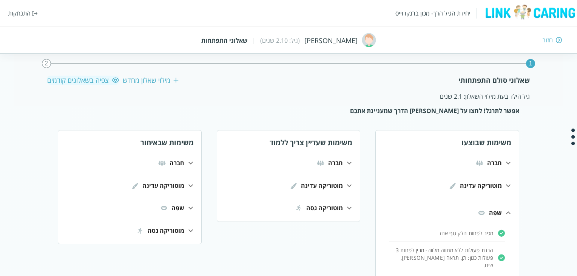
click at [503, 233] on img at bounding box center [501, 232] width 7 height 7
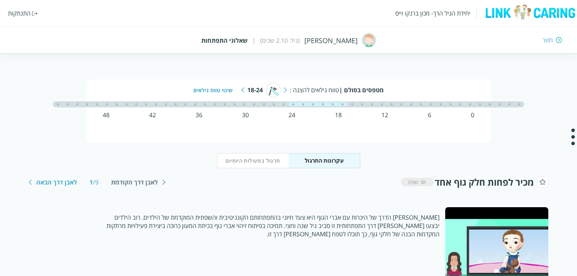
click at [550, 42] on div "חזור" at bounding box center [547, 40] width 10 height 8
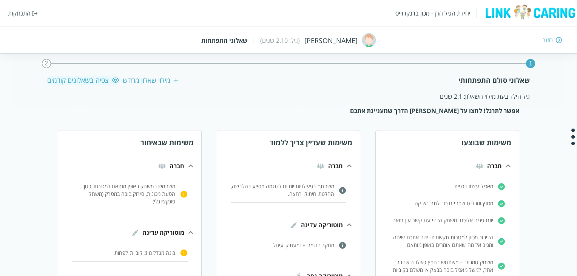
click at [90, 79] on div "צפיה בשאלונים קודמים" at bounding box center [83, 79] width 72 height 9
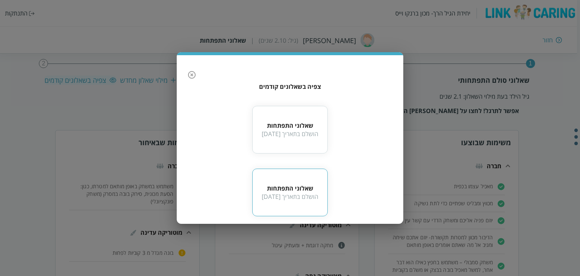
click at [293, 191] on div "שאלוני התפתחות" at bounding box center [290, 188] width 57 height 8
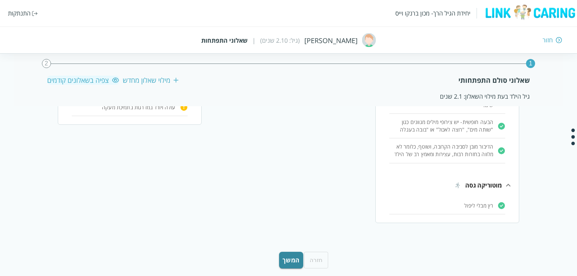
scroll to position [330, 0]
